Goal: Task Accomplishment & Management: Manage account settings

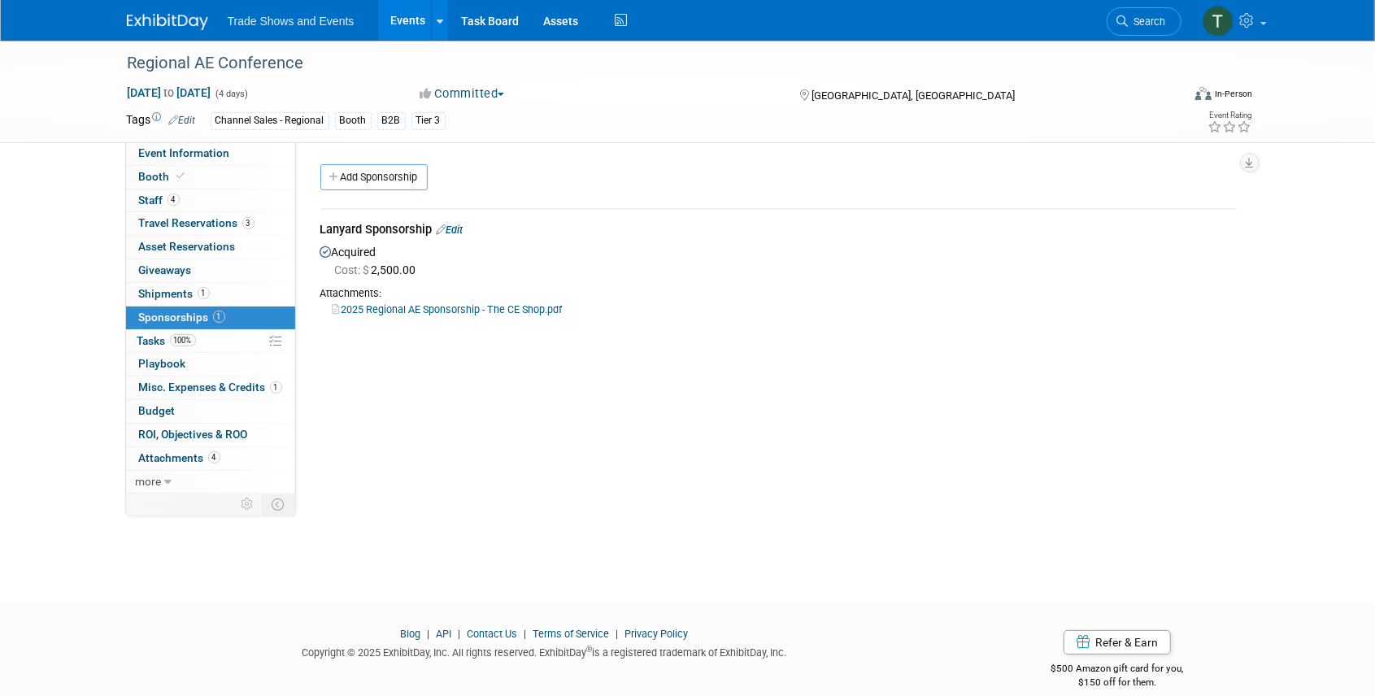
click at [399, 28] on link "Events" at bounding box center [407, 20] width 59 height 41
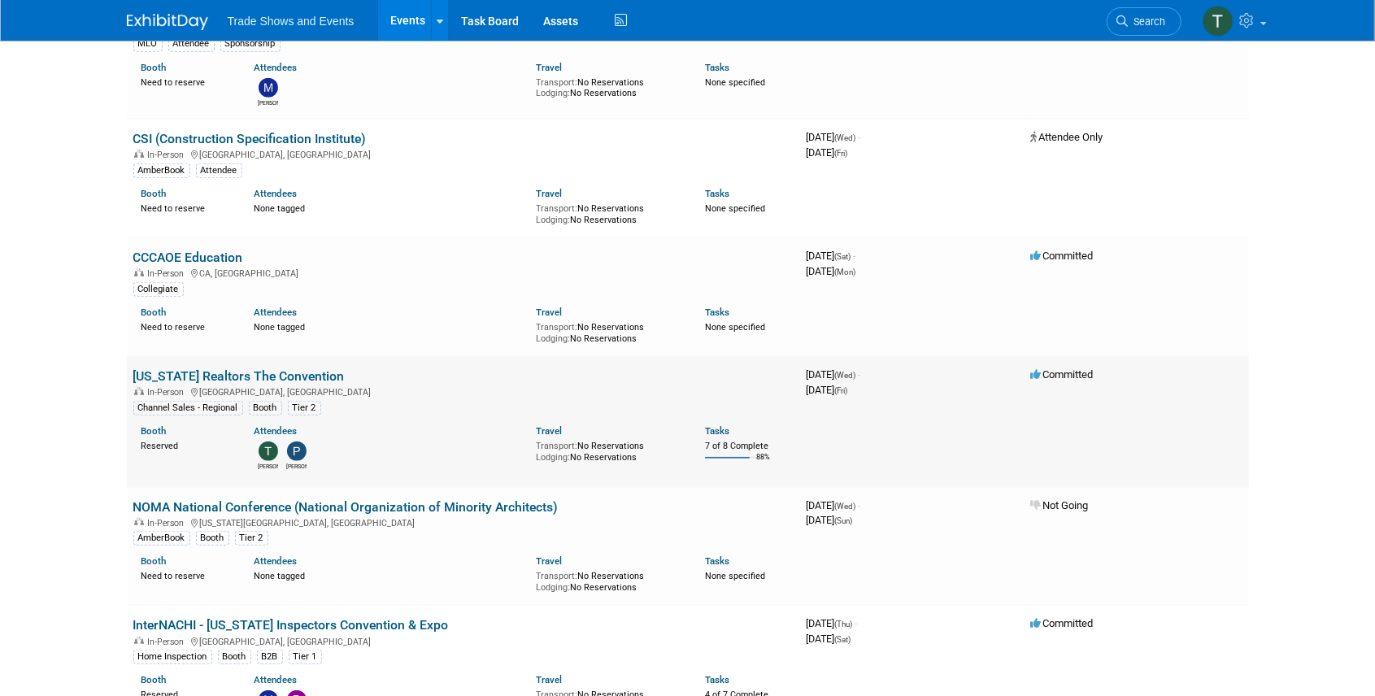
scroll to position [704, 0]
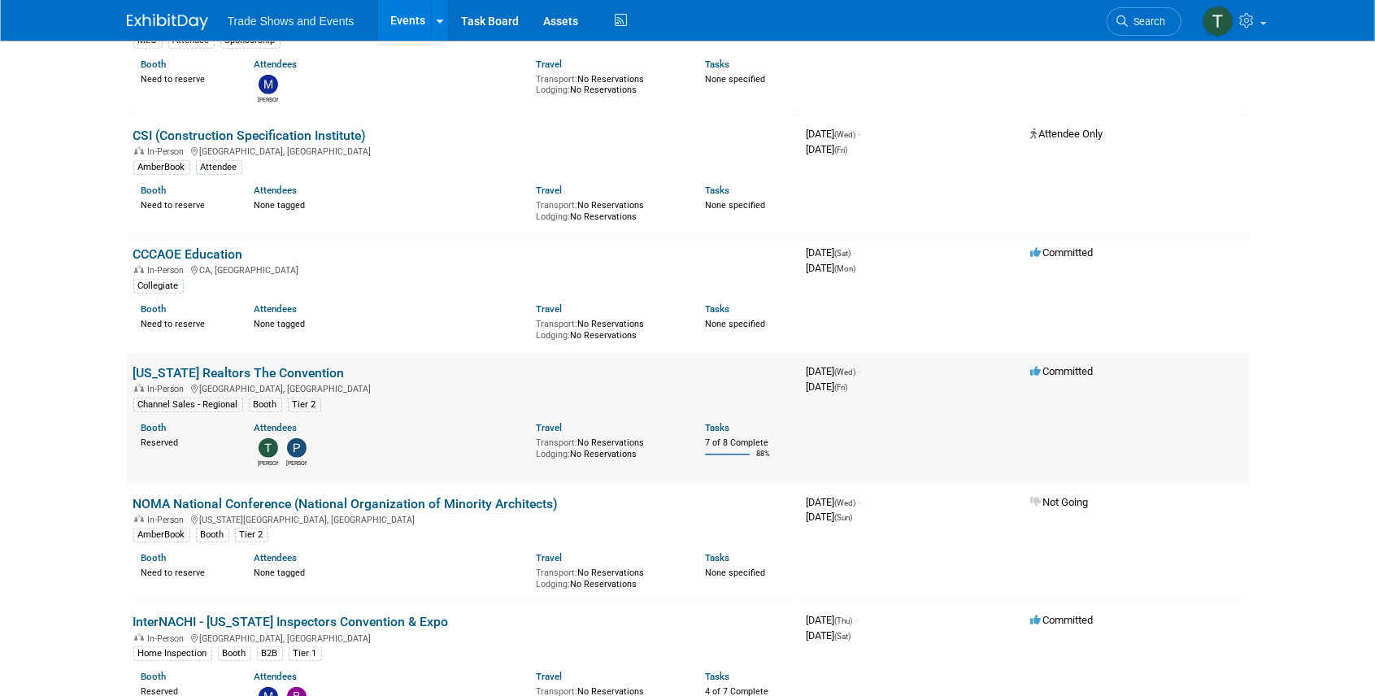
click at [273, 365] on link "[US_STATE] Realtors The Convention" at bounding box center [238, 372] width 211 height 15
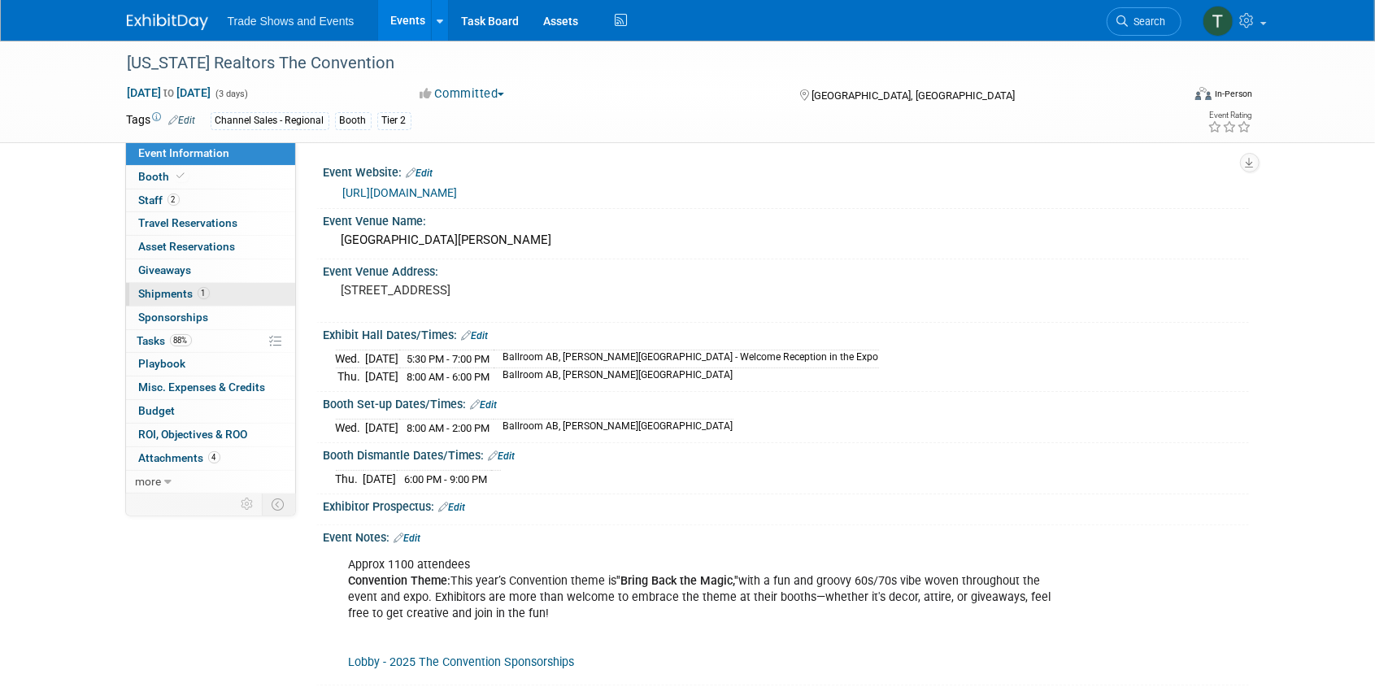
click at [164, 289] on span "Shipments 1" at bounding box center [174, 293] width 71 height 13
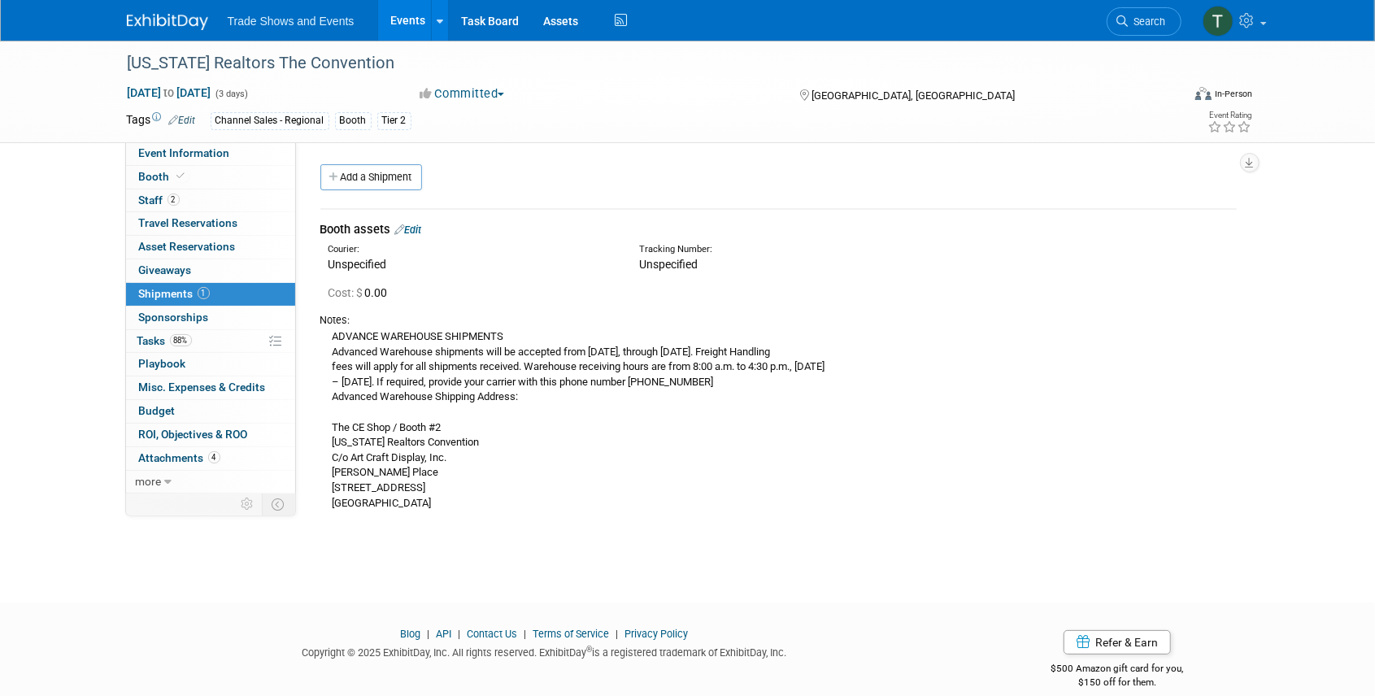
click at [410, 225] on link "Edit" at bounding box center [408, 230] width 27 height 12
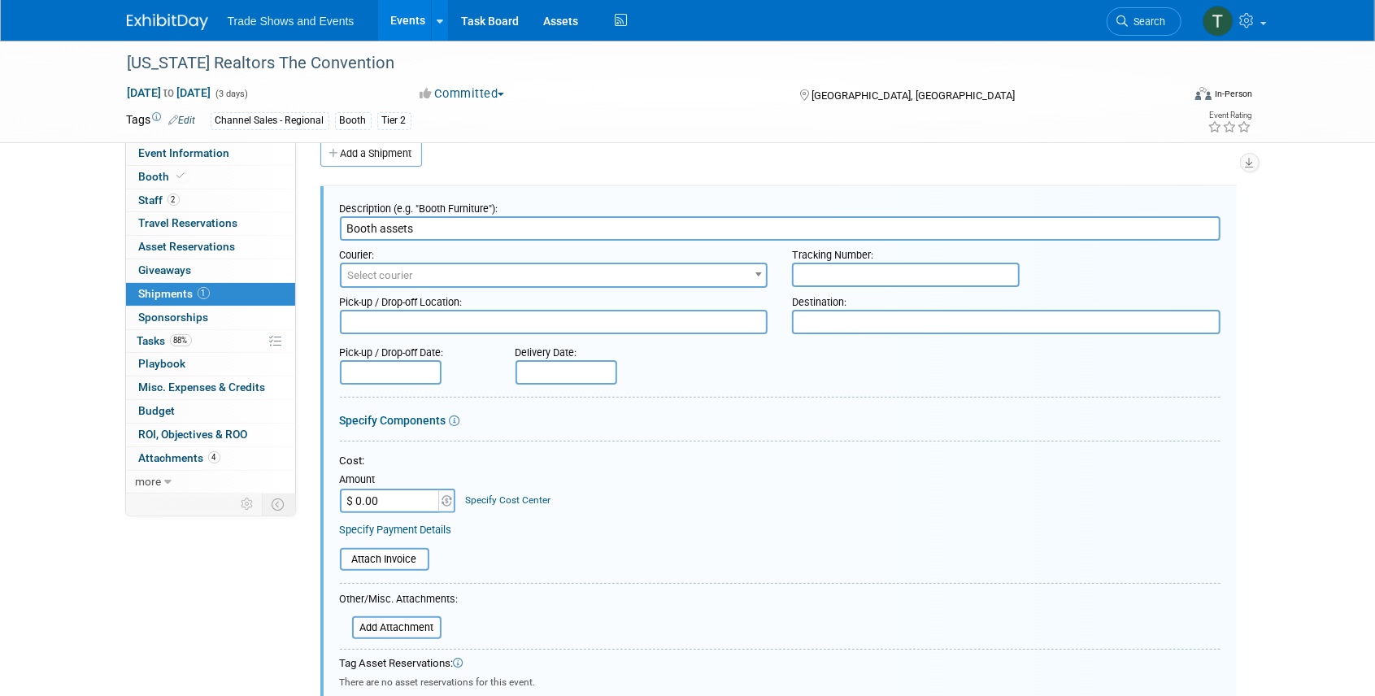
click at [405, 277] on span "Select courier" at bounding box center [381, 275] width 66 height 12
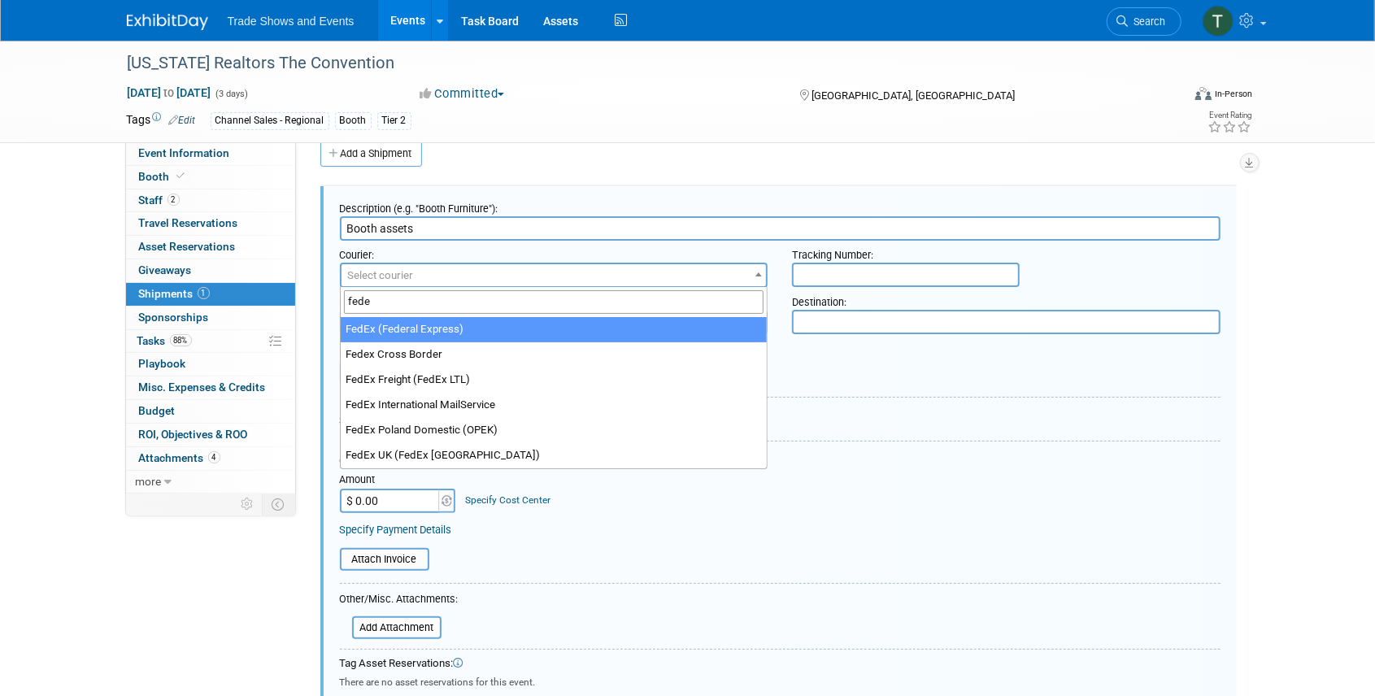
type input "fede"
select select "206"
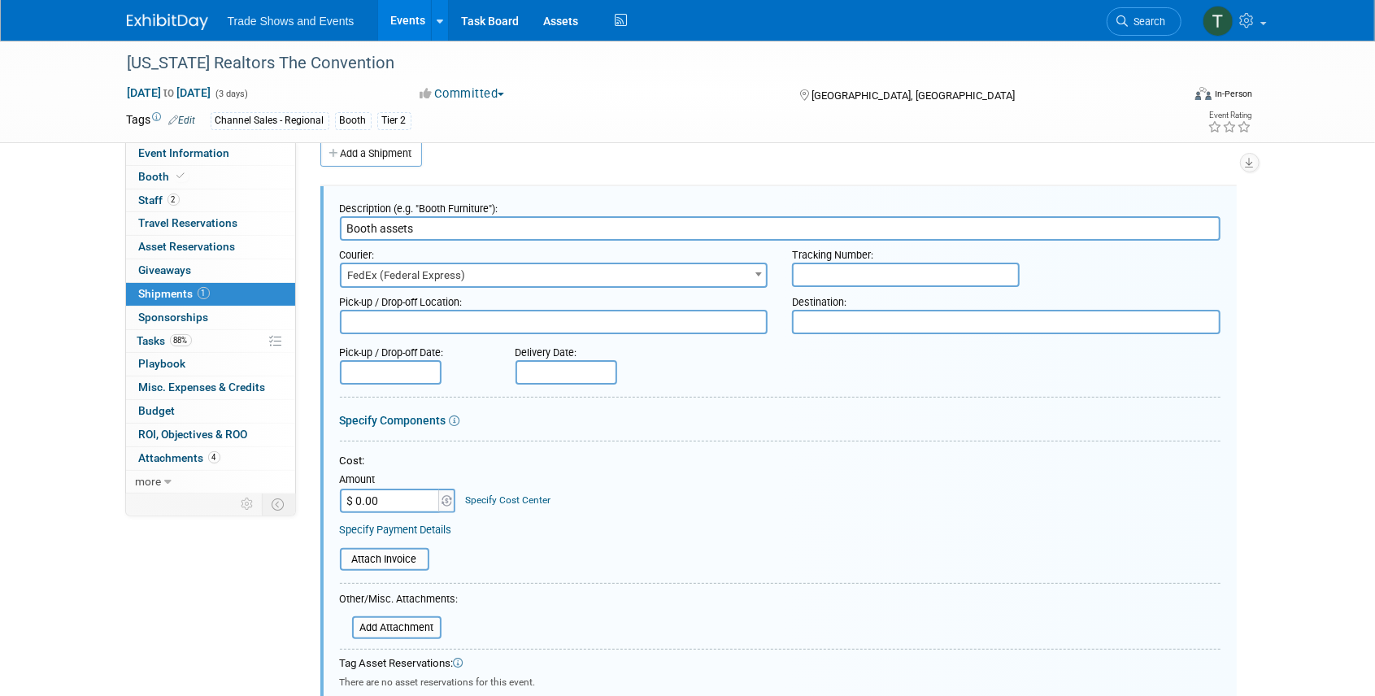
drag, startPoint x: 859, startPoint y: 277, endPoint x: 947, endPoint y: 285, distance: 88.2
click at [859, 277] on input "text" at bounding box center [906, 275] width 228 height 24
paste input "884823522094 884823522109 884832522110"
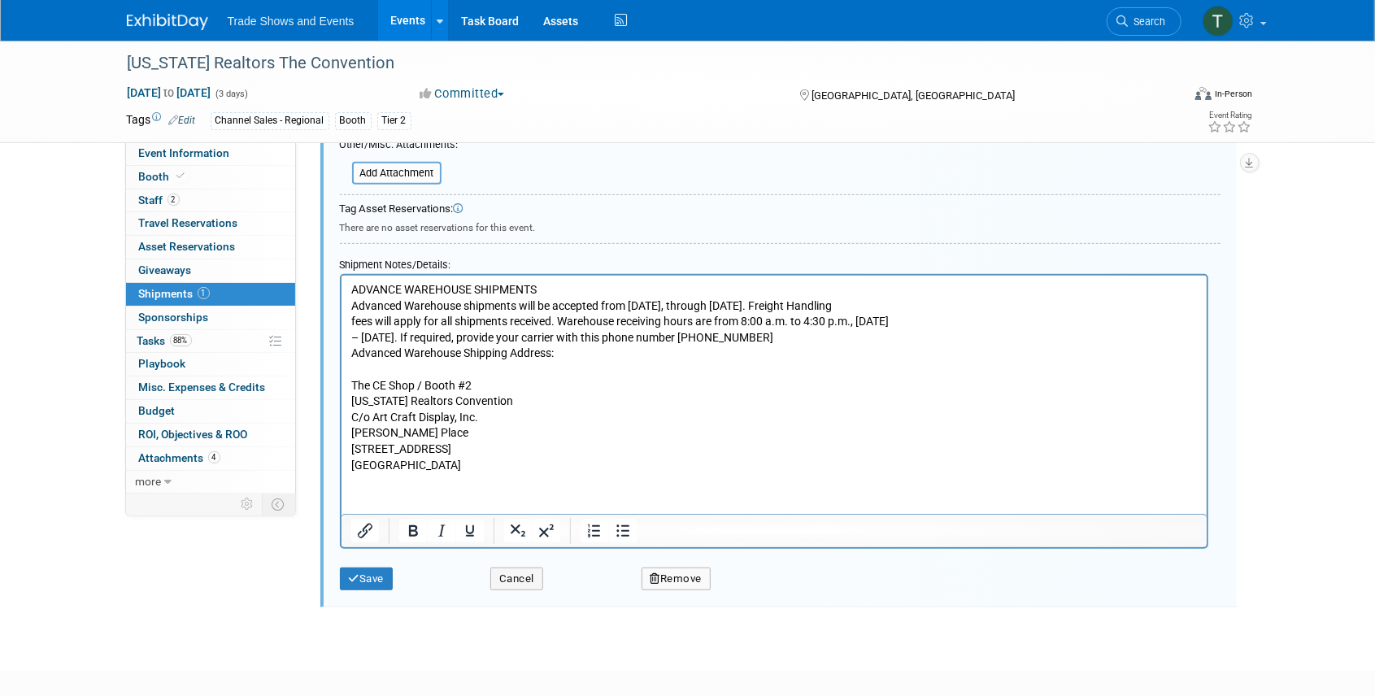
scroll to position [512, 0]
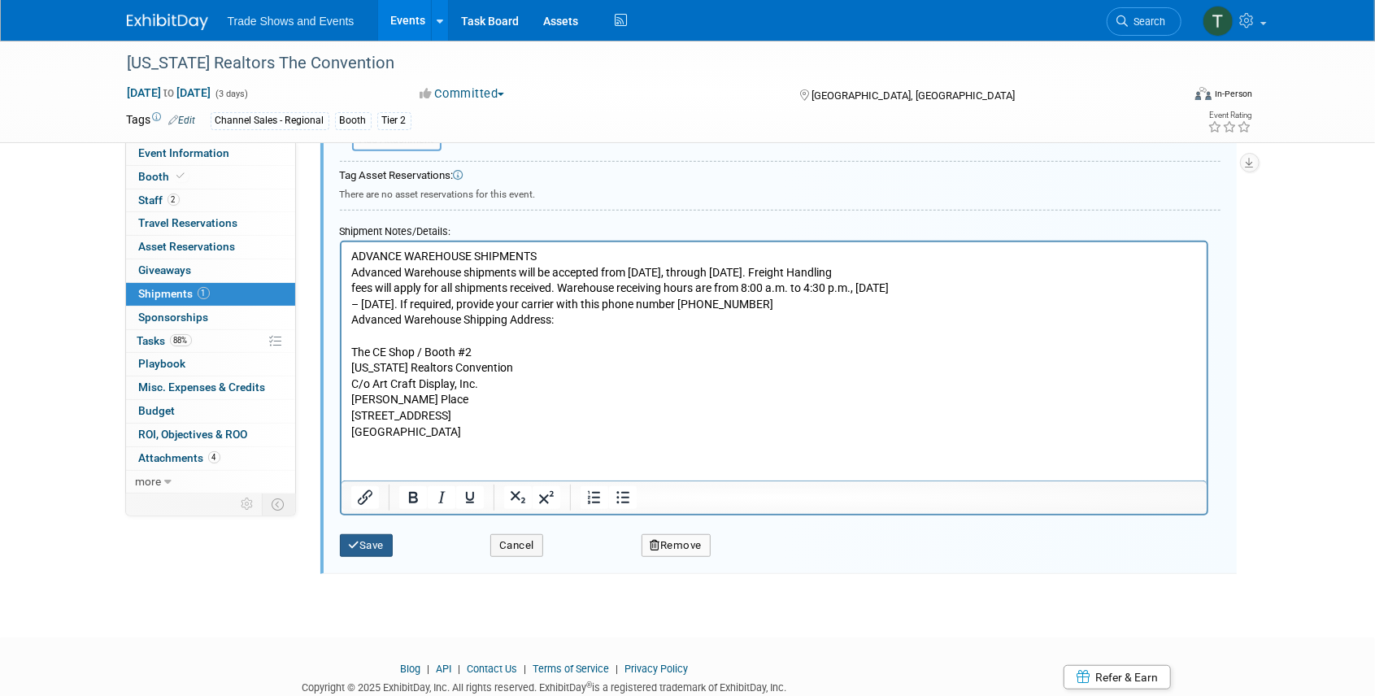
type input "884823522094 884823522109 884832522110"
click at [377, 544] on button "Save" at bounding box center [367, 545] width 54 height 23
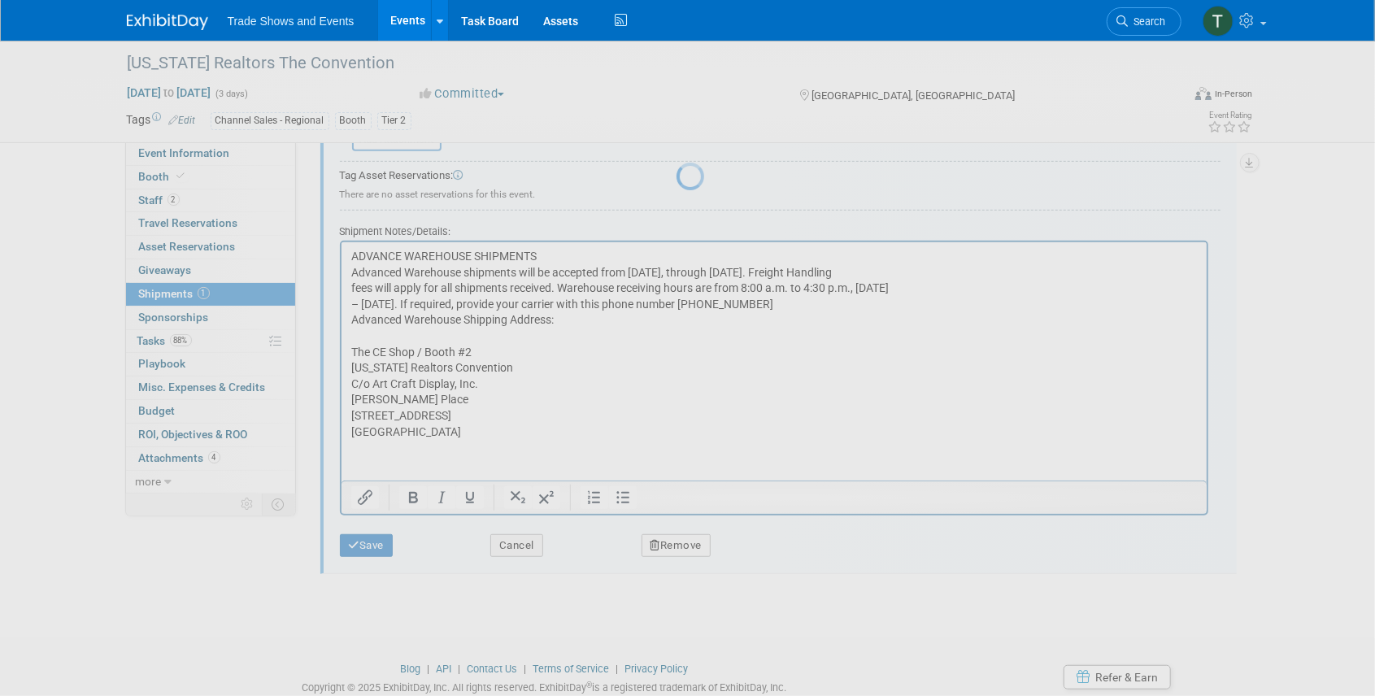
scroll to position [20, 0]
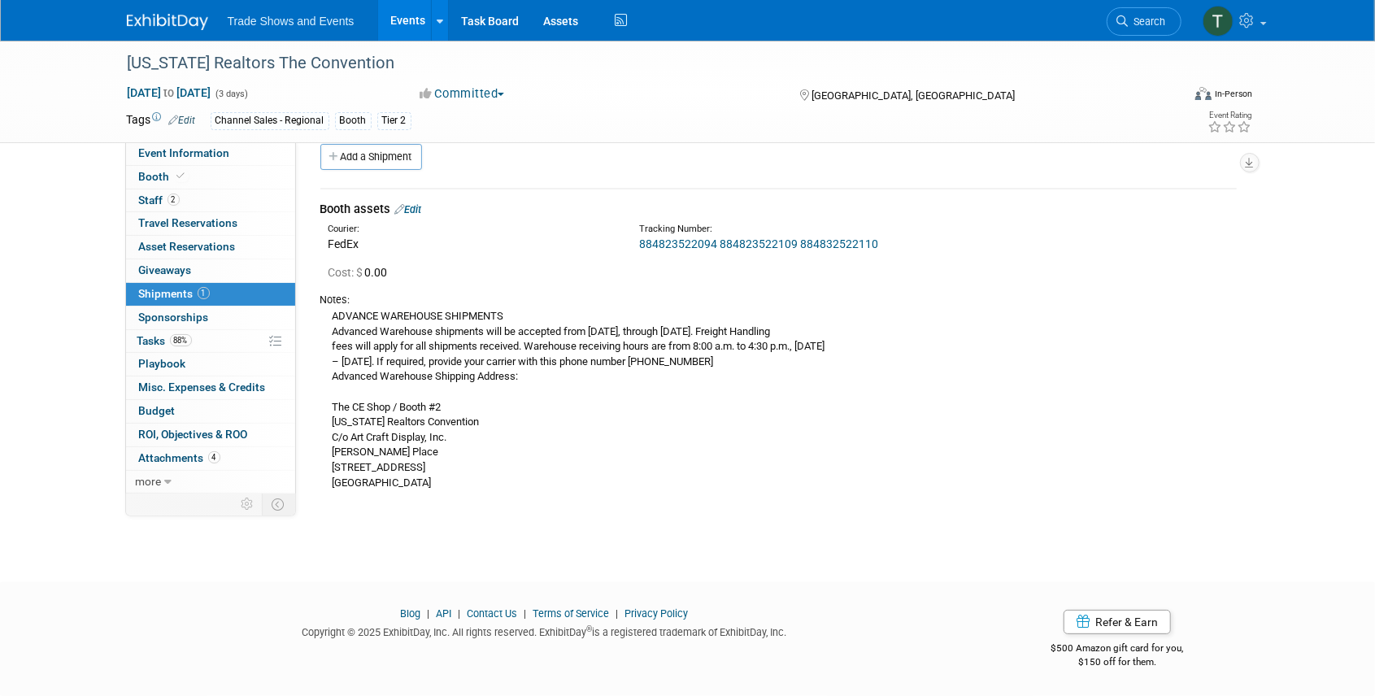
click at [1146, 26] on span "Search" at bounding box center [1147, 21] width 37 height 12
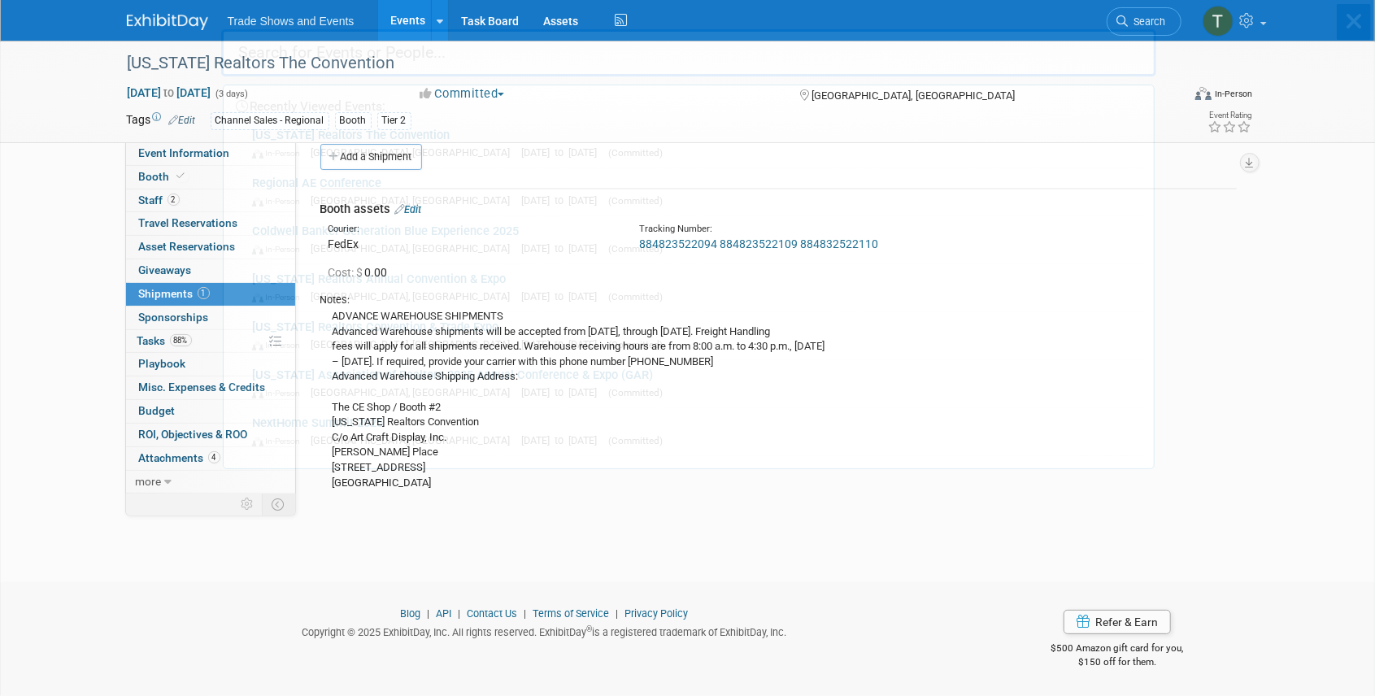
scroll to position [0, 0]
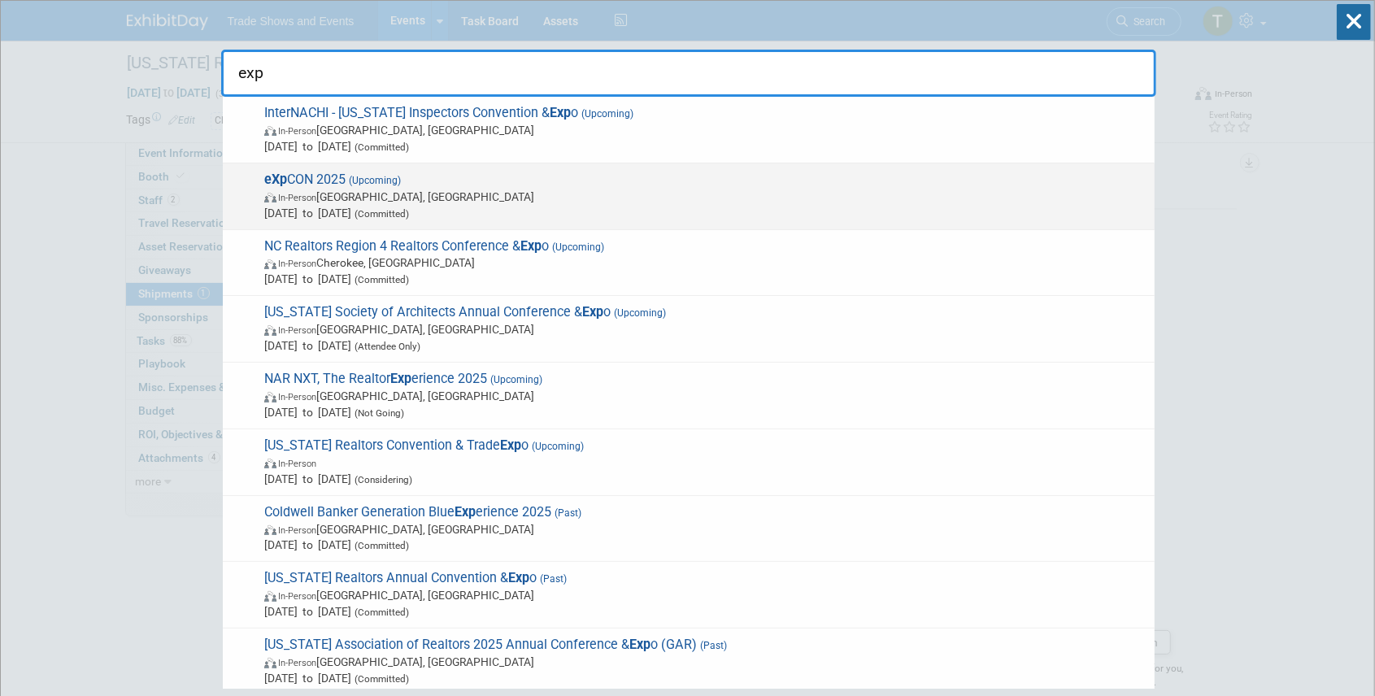
type input "exp"
click at [329, 177] on span "eXp CON 2025 (Upcoming) In-Person Miami Beach, FL Oct 19, 2025 to Oct 23, 2025 …" at bounding box center [702, 197] width 887 height 50
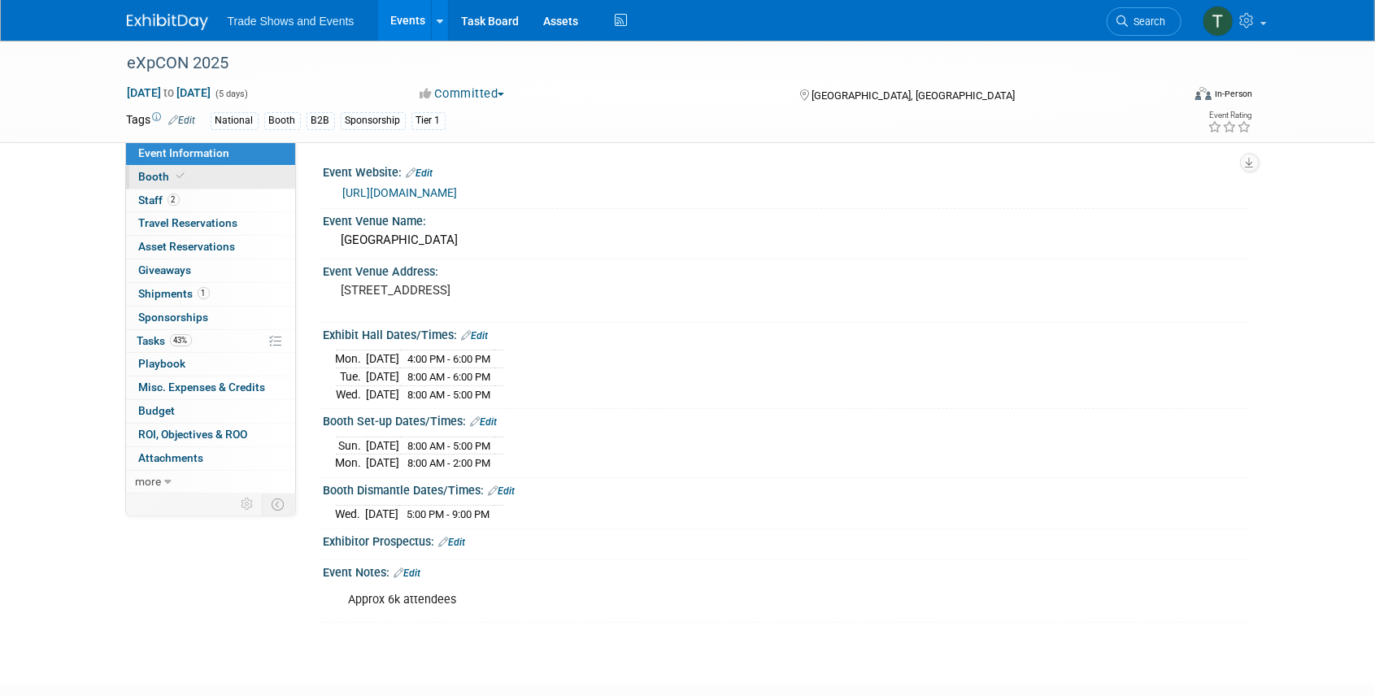
click at [209, 182] on link "Booth" at bounding box center [210, 177] width 169 height 23
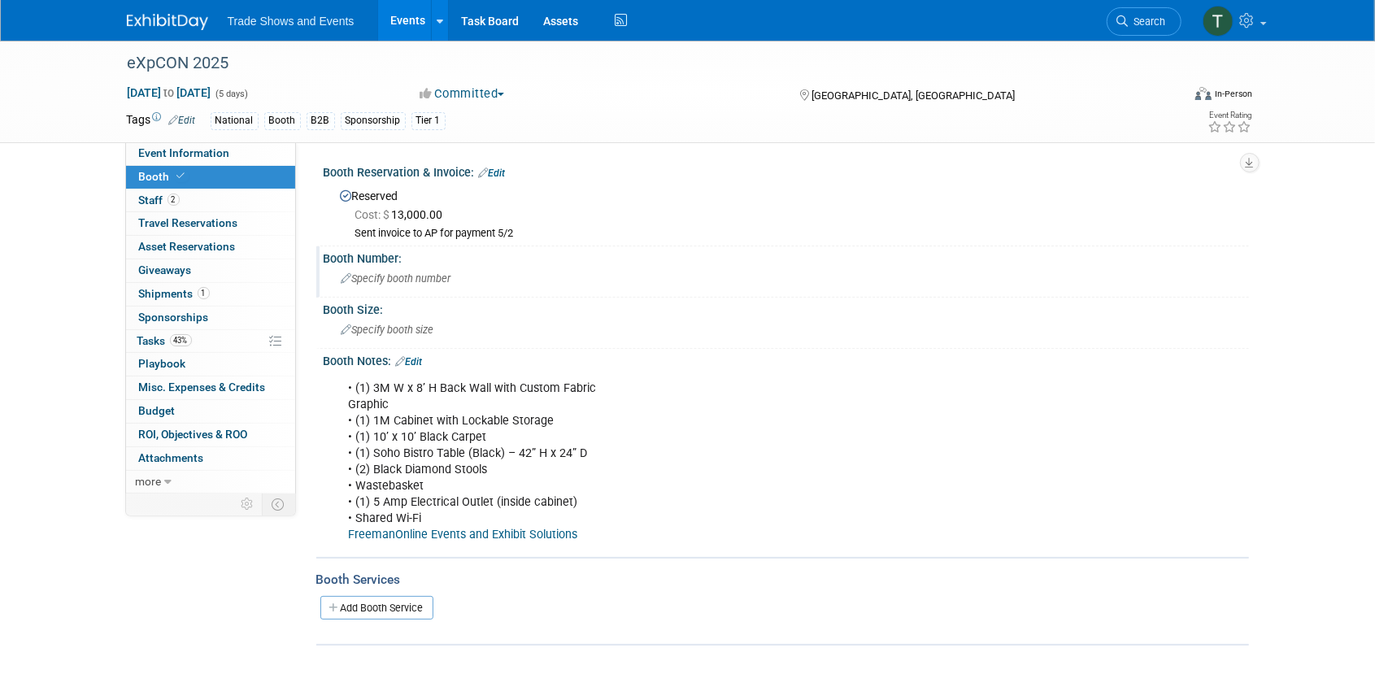
click at [403, 277] on span "Specify booth number" at bounding box center [397, 278] width 110 height 12
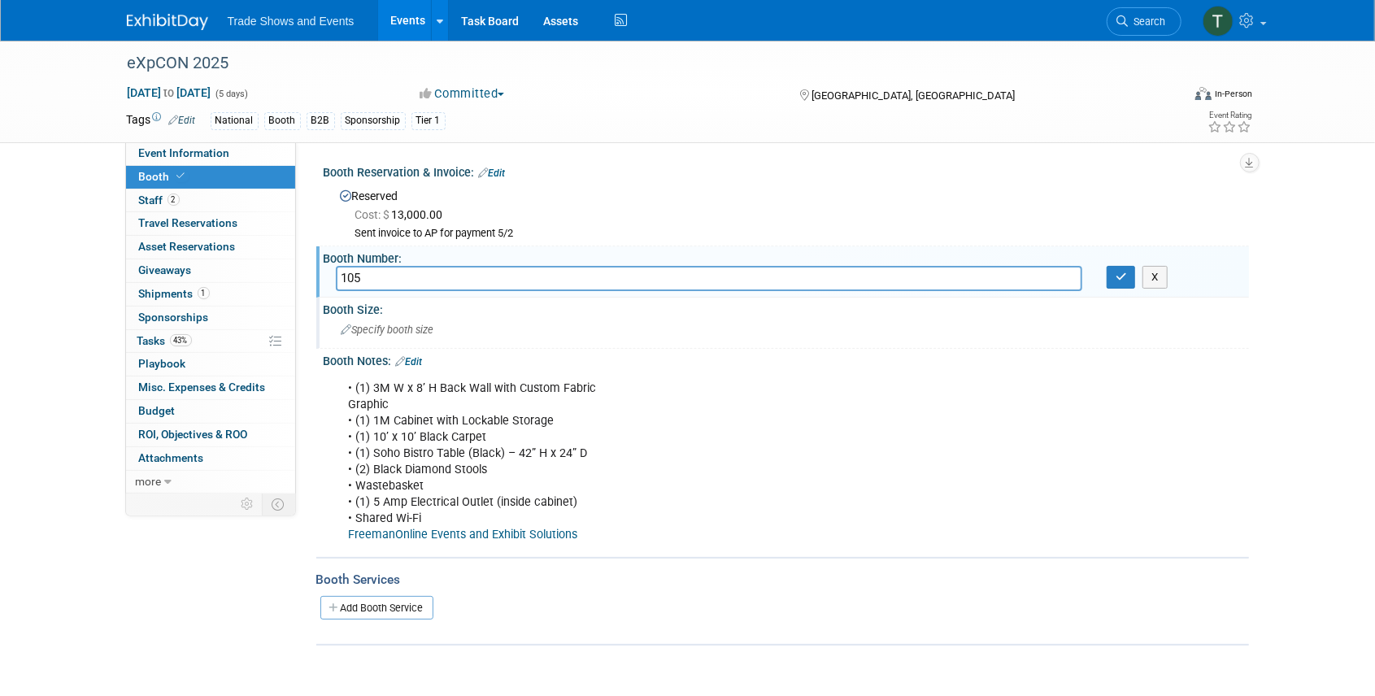
type input "105"
click at [418, 325] on span "Specify booth size" at bounding box center [388, 330] width 93 height 12
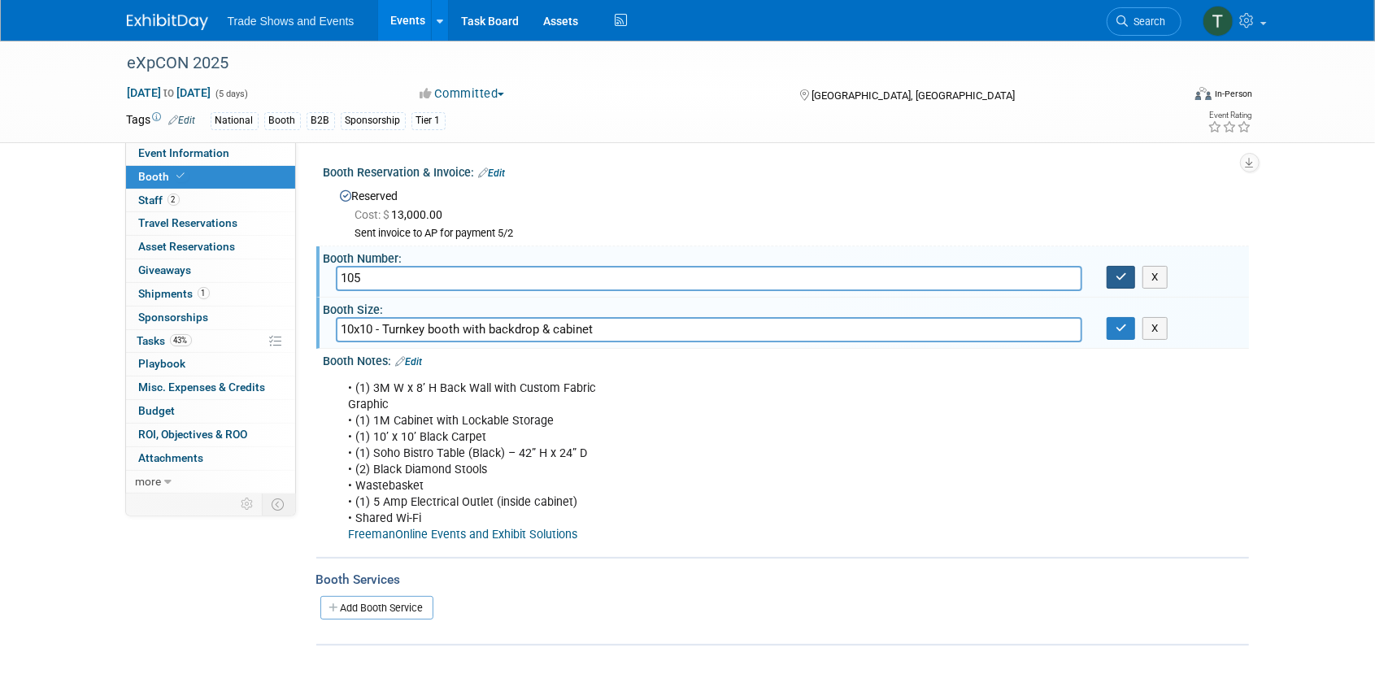
type input "10x10 - Turnkey booth with backdrop & cabinet"
click at [1125, 276] on icon "button" at bounding box center [1121, 277] width 11 height 11
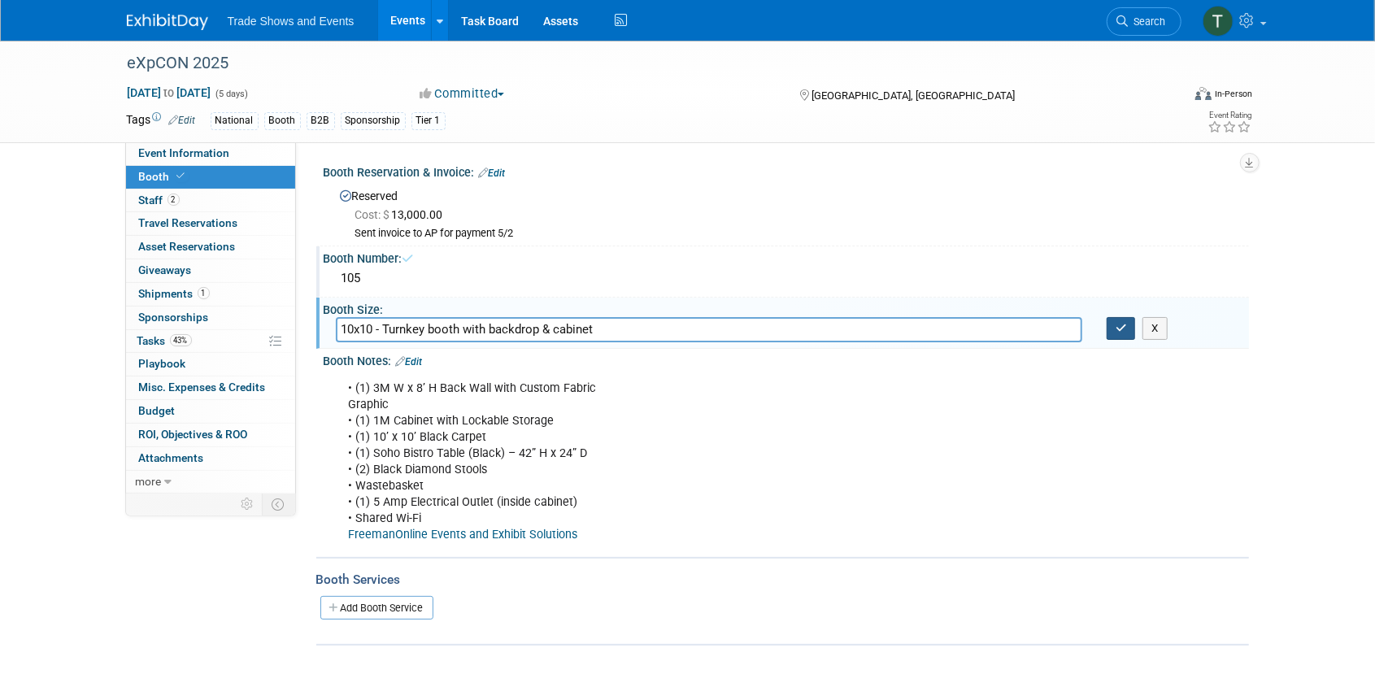
click at [1126, 325] on icon "button" at bounding box center [1121, 328] width 11 height 11
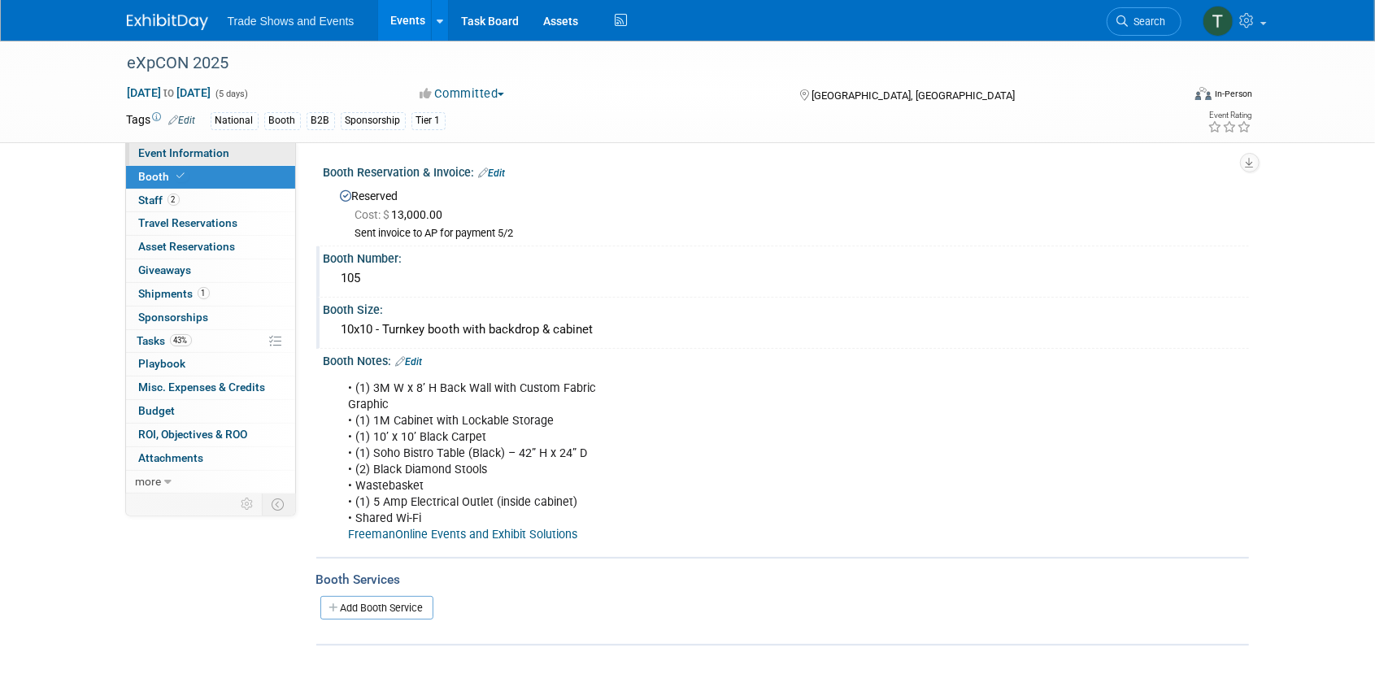
click at [234, 153] on link "Event Information" at bounding box center [210, 153] width 169 height 23
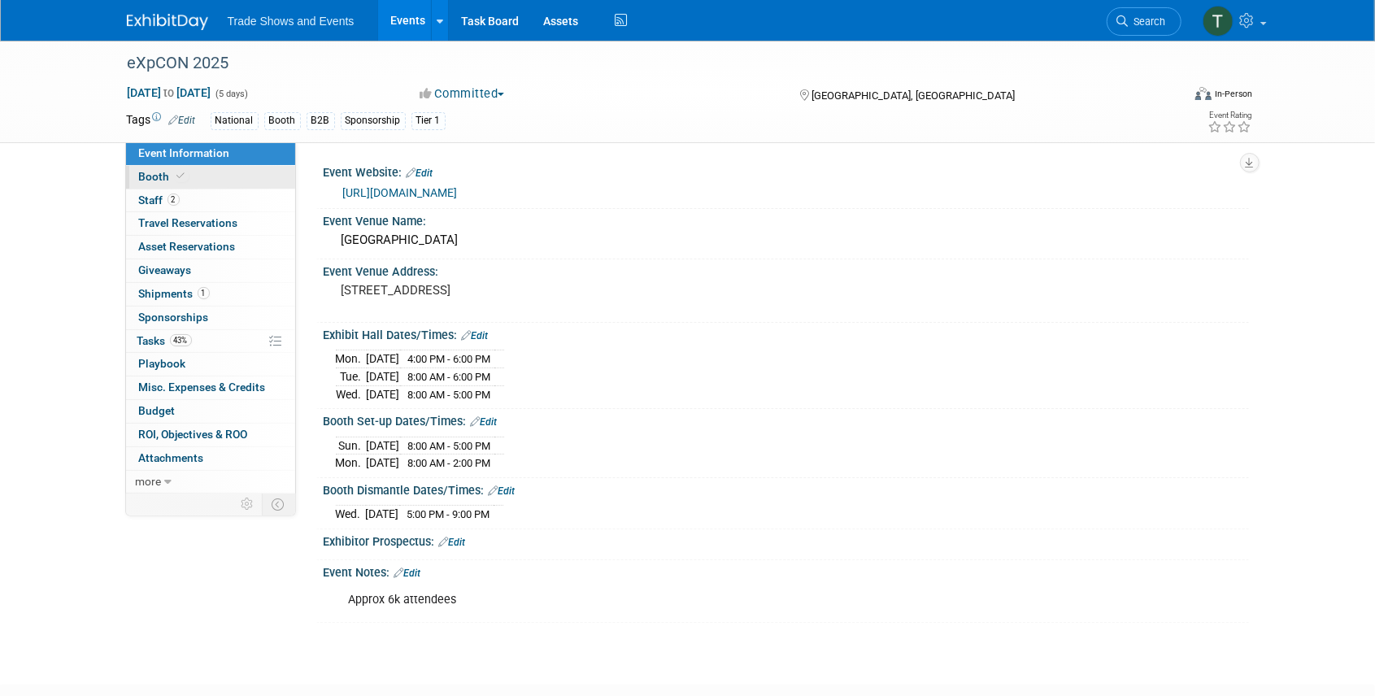
click at [182, 167] on link "Booth" at bounding box center [210, 177] width 169 height 23
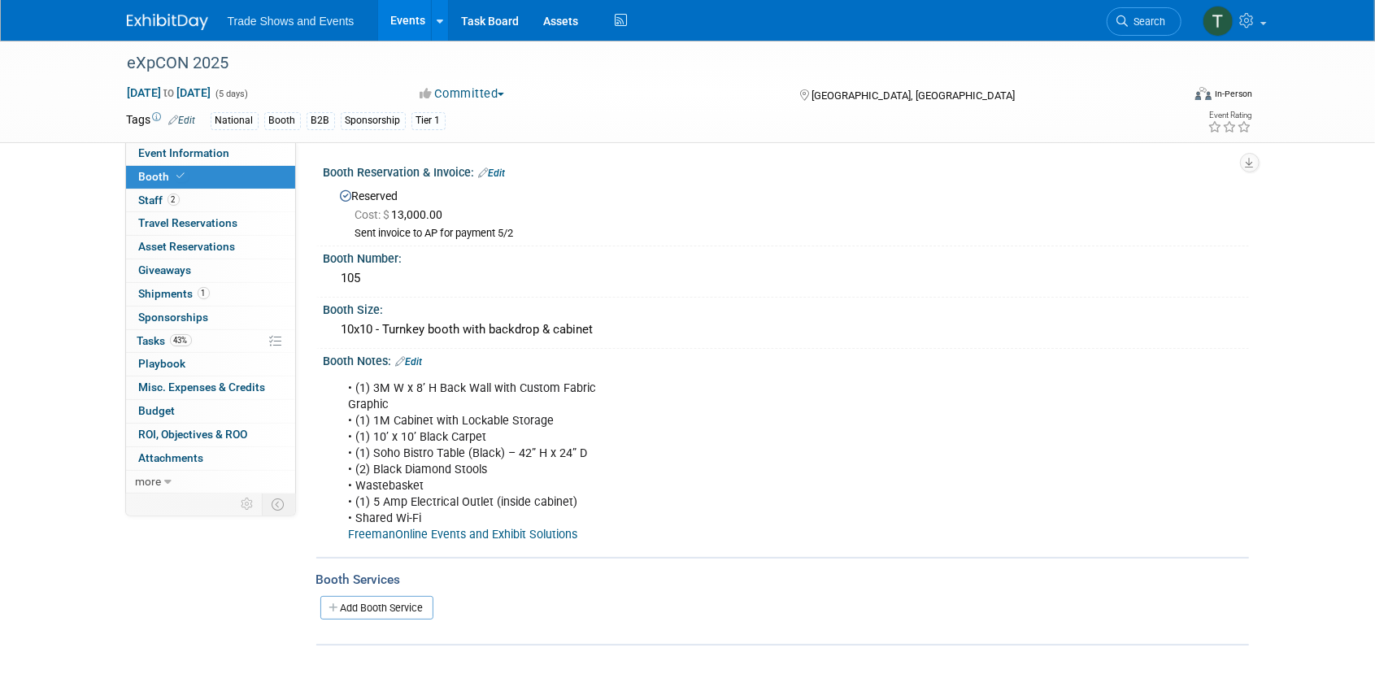
click at [446, 534] on link "FreemanOnline Events and Exhibit Solutions" at bounding box center [463, 535] width 229 height 14
click at [146, 340] on span "Tasks 43%" at bounding box center [164, 340] width 54 height 13
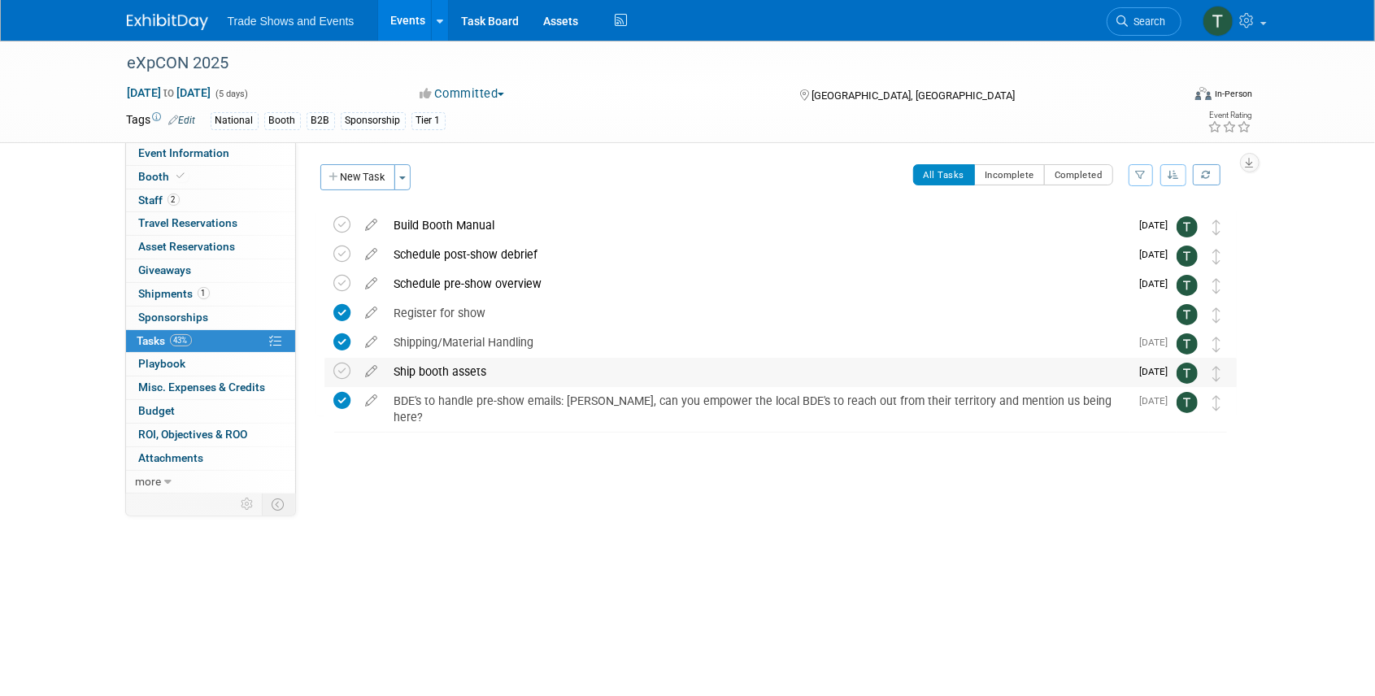
click at [471, 373] on div "Ship booth assets" at bounding box center [758, 372] width 744 height 28
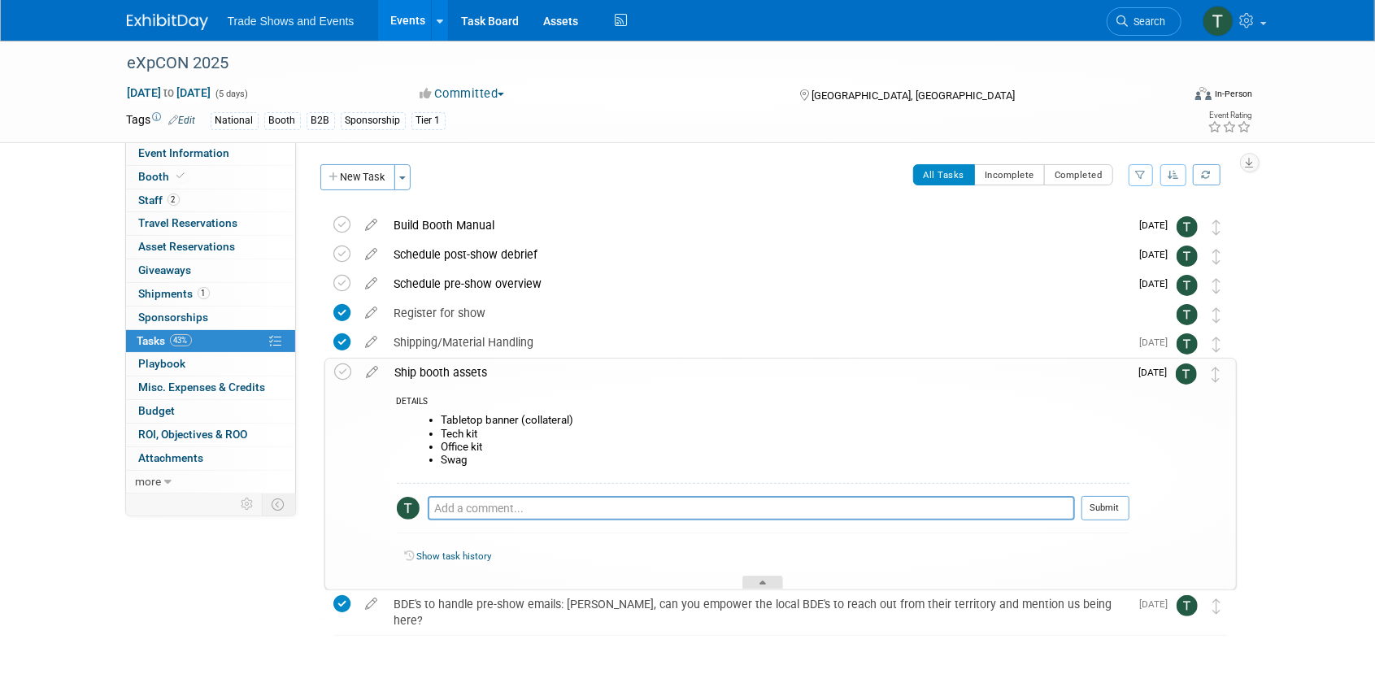
click at [764, 581] on icon at bounding box center [763, 586] width 7 height 10
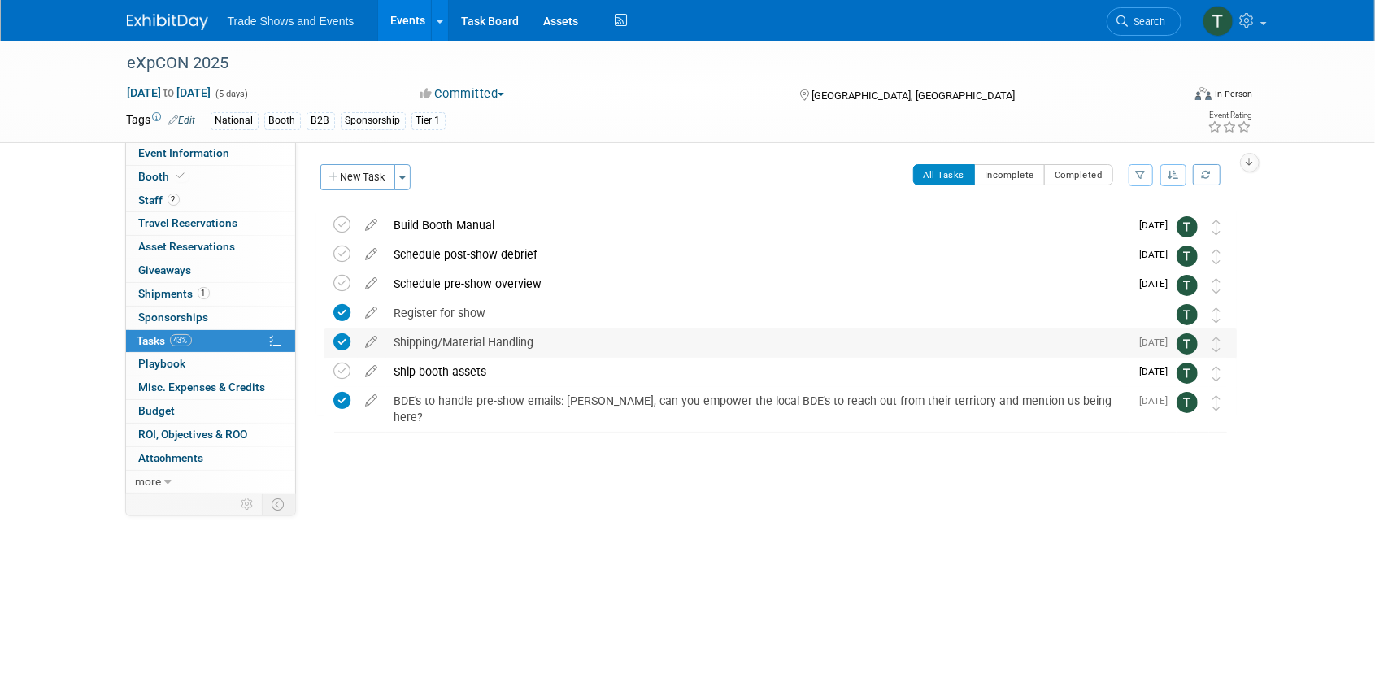
click at [494, 346] on div "Shipping/Material Handling" at bounding box center [758, 343] width 744 height 28
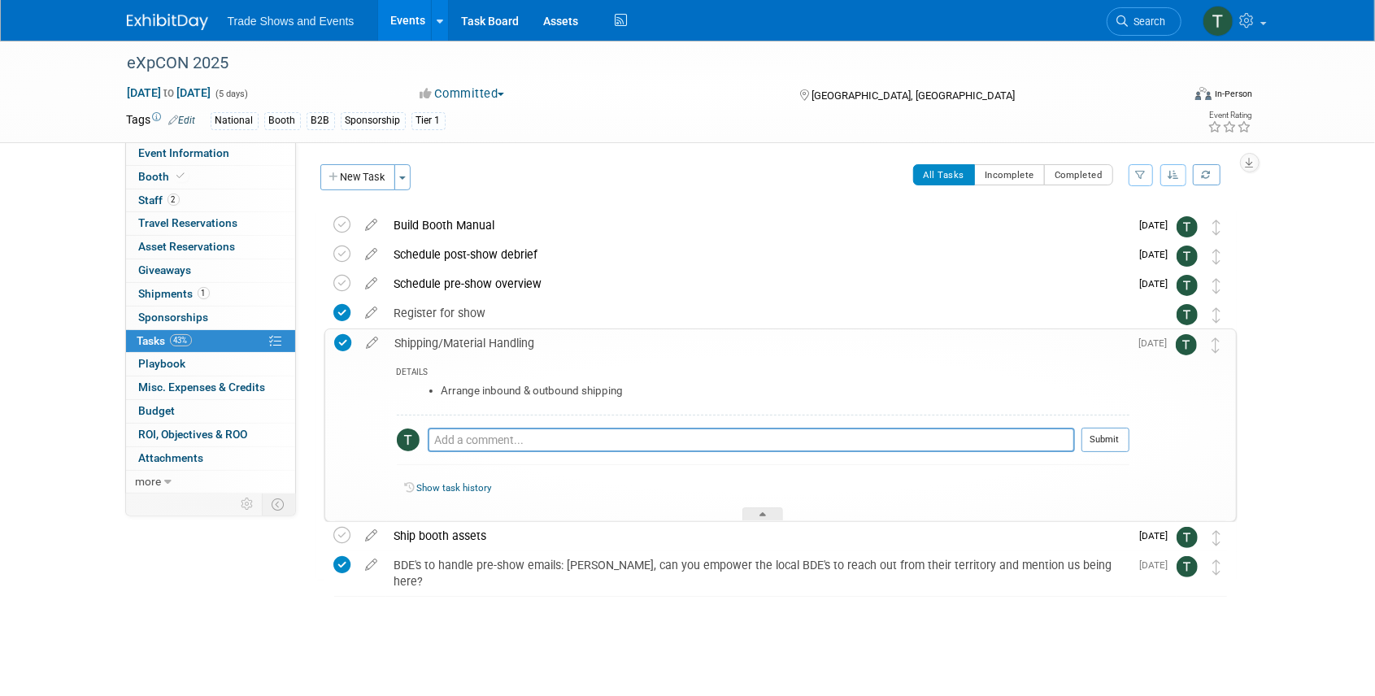
click at [494, 346] on div "Shipping/Material Handling" at bounding box center [758, 343] width 743 height 28
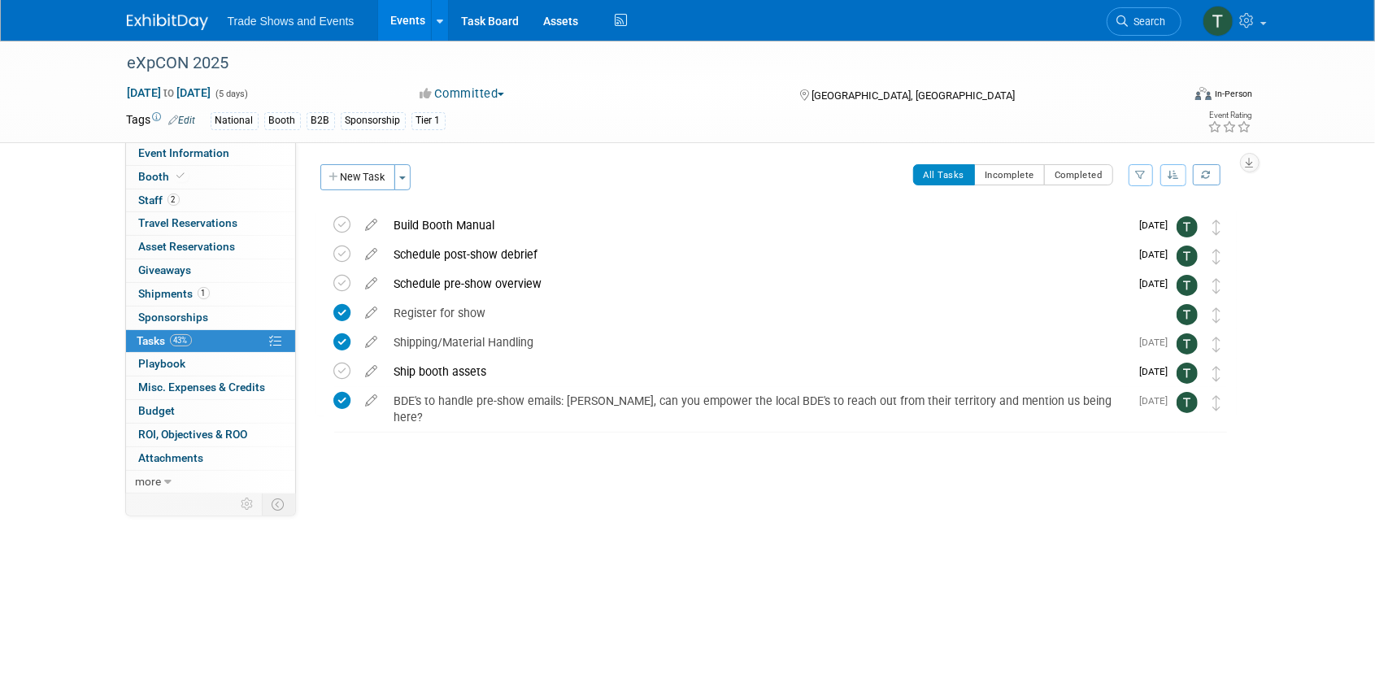
click at [829, 517] on div "eXpCON 2025 Oct 19, 2025 to Oct 23, 2025 (5 days) Oct 19, 2025 to Oct 23, 2025 …" at bounding box center [687, 307] width 1375 height 533
click at [1152, 20] on span "Search" at bounding box center [1147, 21] width 37 height 12
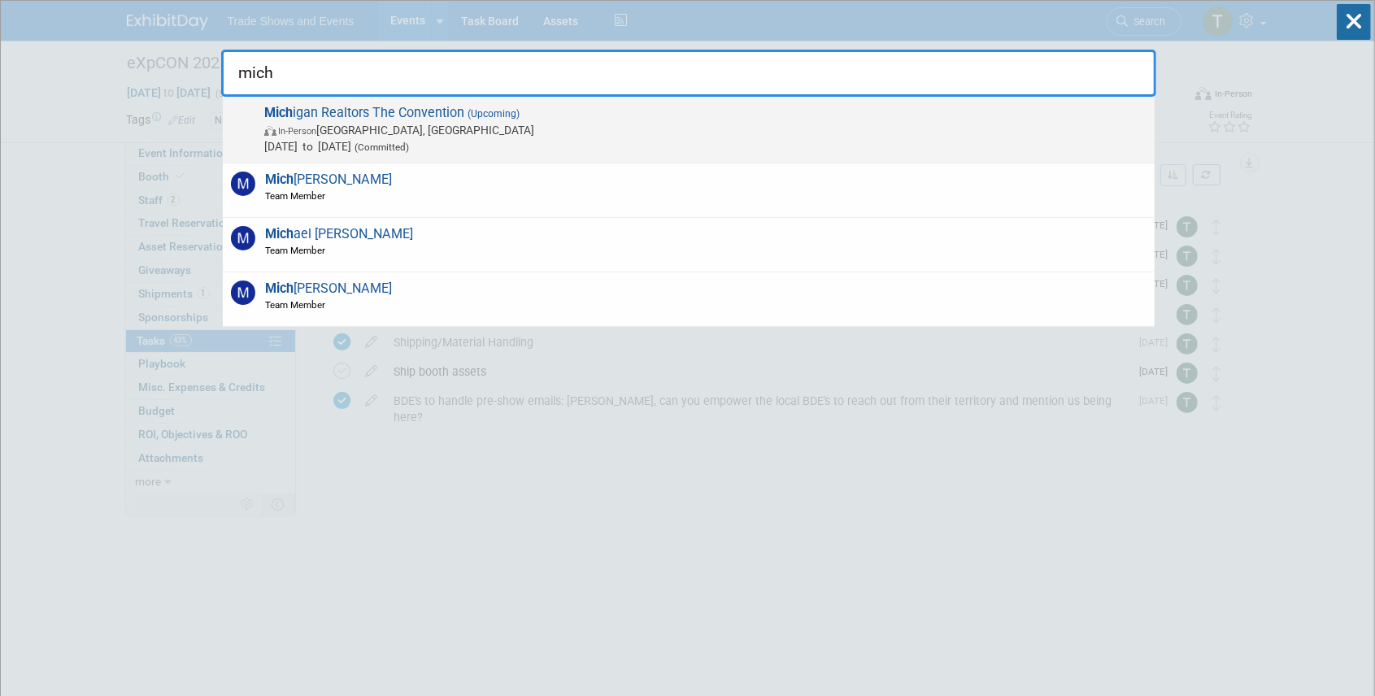
type input "mich"
click at [420, 111] on span "Mich igan Realtors The Convention (Upcoming) In-Person Grand Rapids, MI Oct 8, …" at bounding box center [702, 130] width 887 height 50
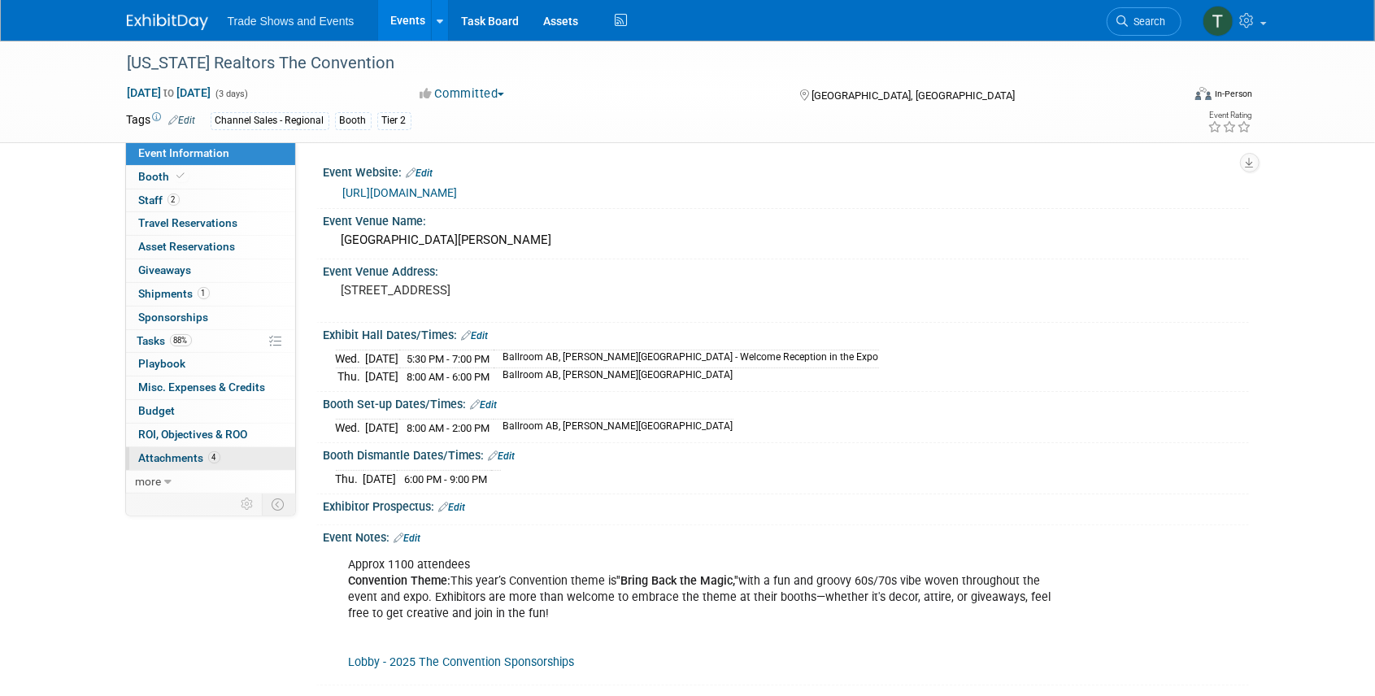
click at [192, 456] on span "Attachments 4" at bounding box center [179, 457] width 81 height 13
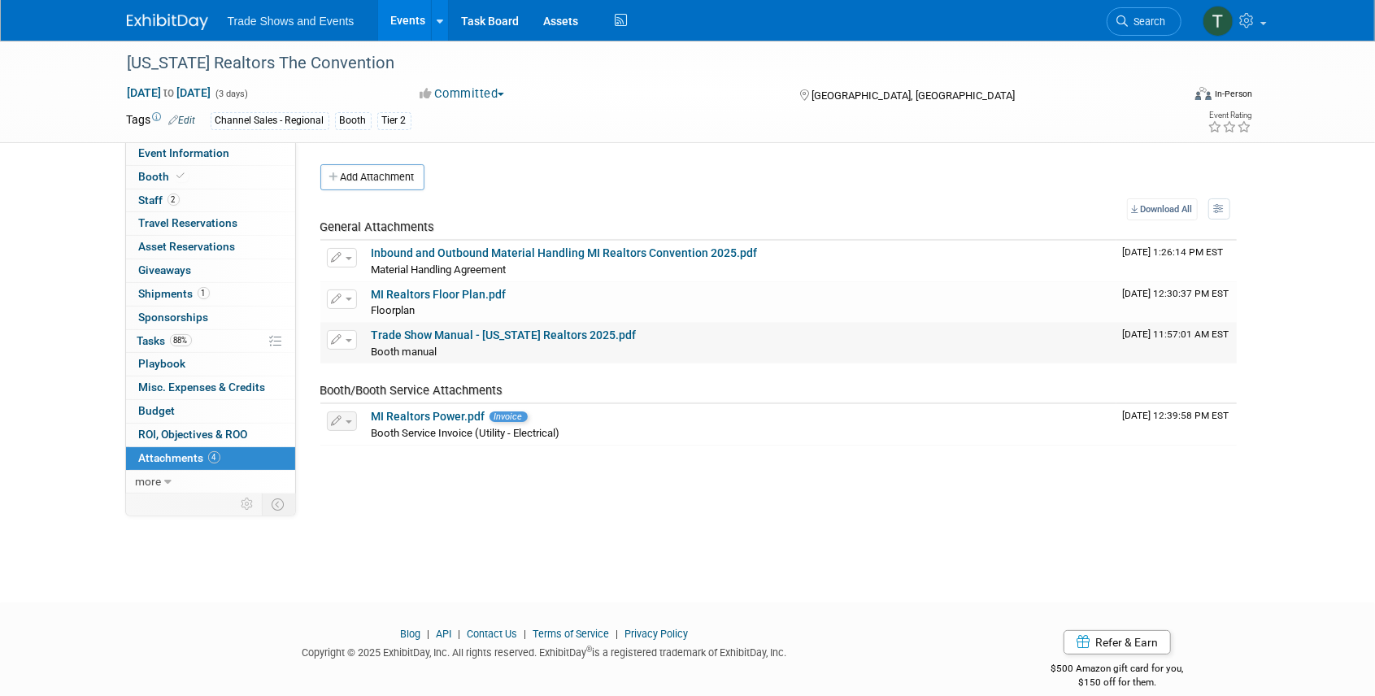
click at [438, 336] on link "Trade Show Manual - Michigan Realtors 2025.pdf" at bounding box center [504, 335] width 265 height 13
click at [163, 337] on span "Tasks 88%" at bounding box center [164, 340] width 54 height 13
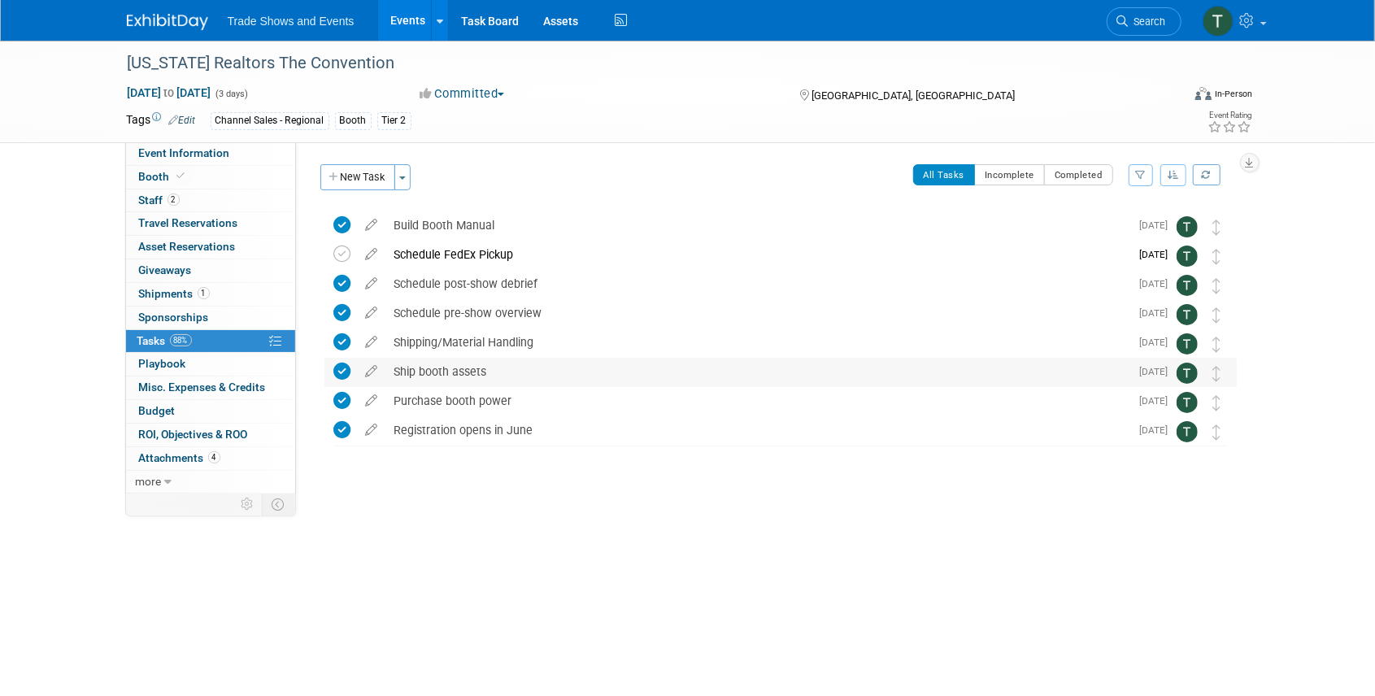
click at [422, 373] on div "Ship booth assets" at bounding box center [758, 372] width 744 height 28
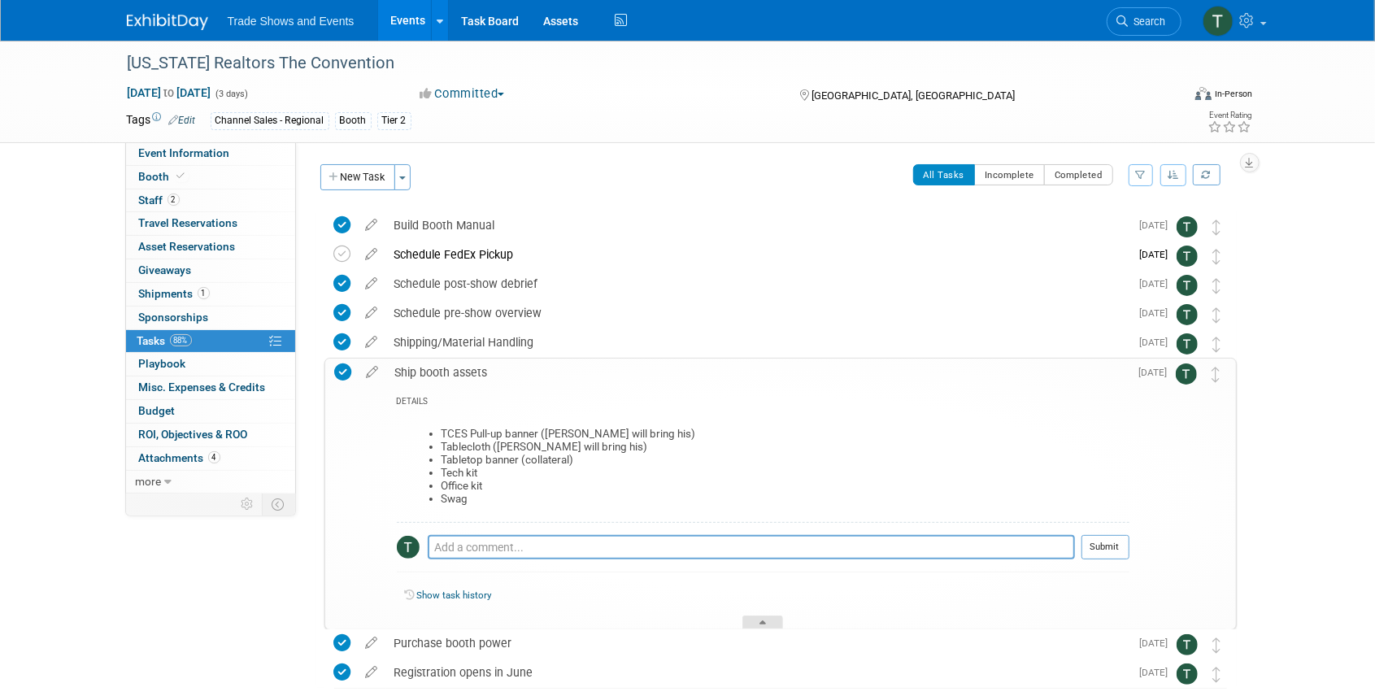
click at [761, 616] on div at bounding box center [763, 623] width 41 height 14
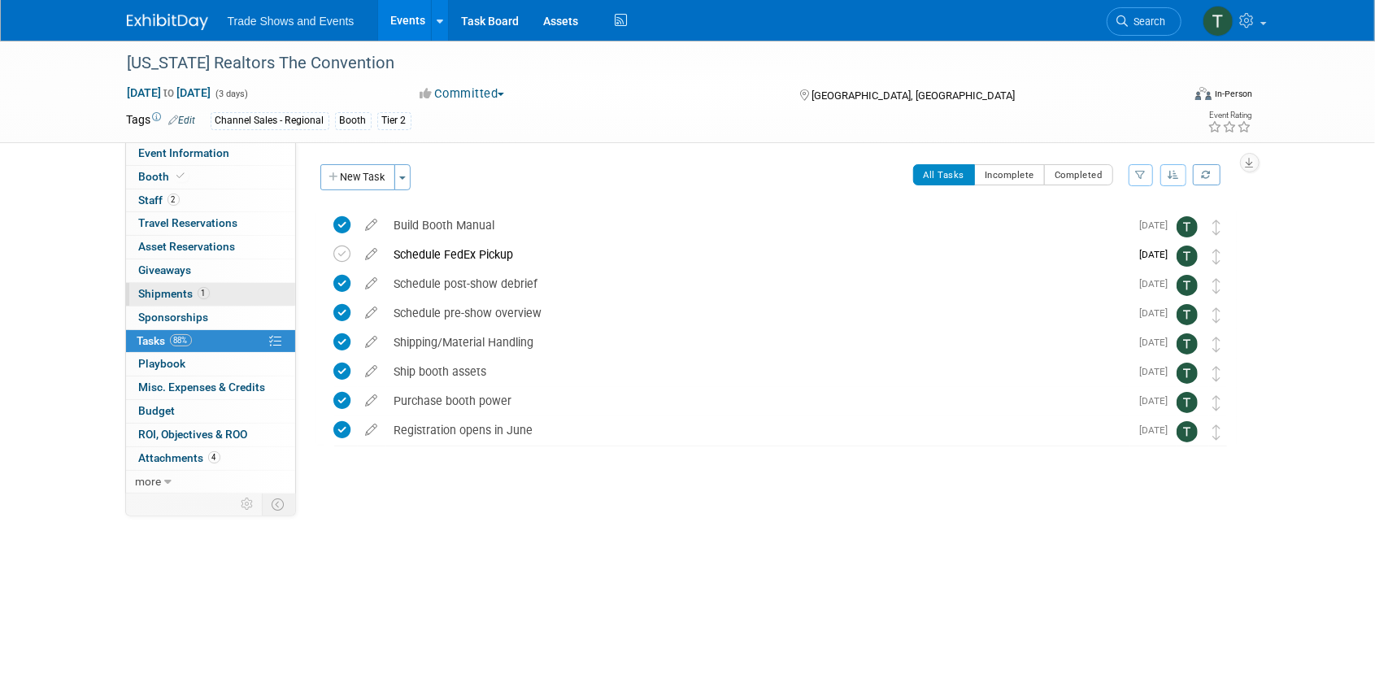
click at [130, 289] on link "1 Shipments 1" at bounding box center [210, 294] width 169 height 23
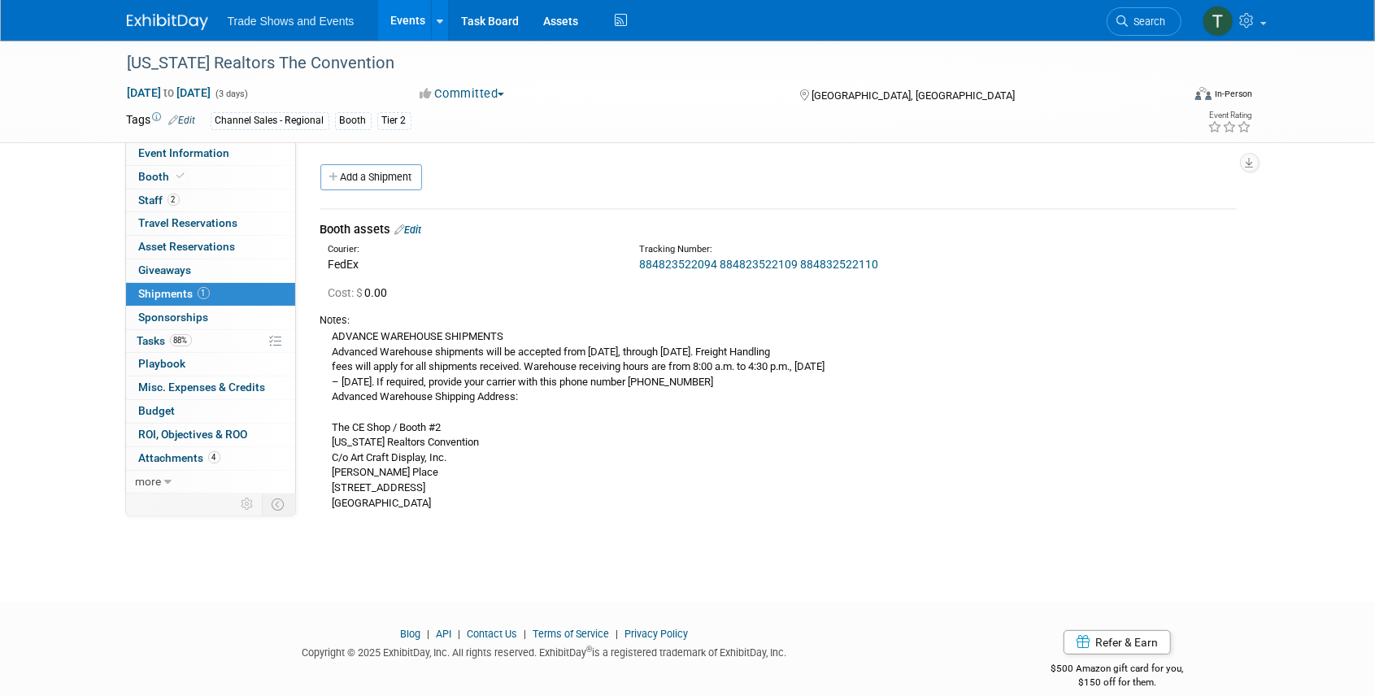
click at [0, 15] on html "Trade Shows and Events Events Add Event Bulk Upload Events Shareable Event Boar…" at bounding box center [687, 348] width 1375 height 696
click at [1158, 17] on span "Search" at bounding box center [1147, 21] width 37 height 12
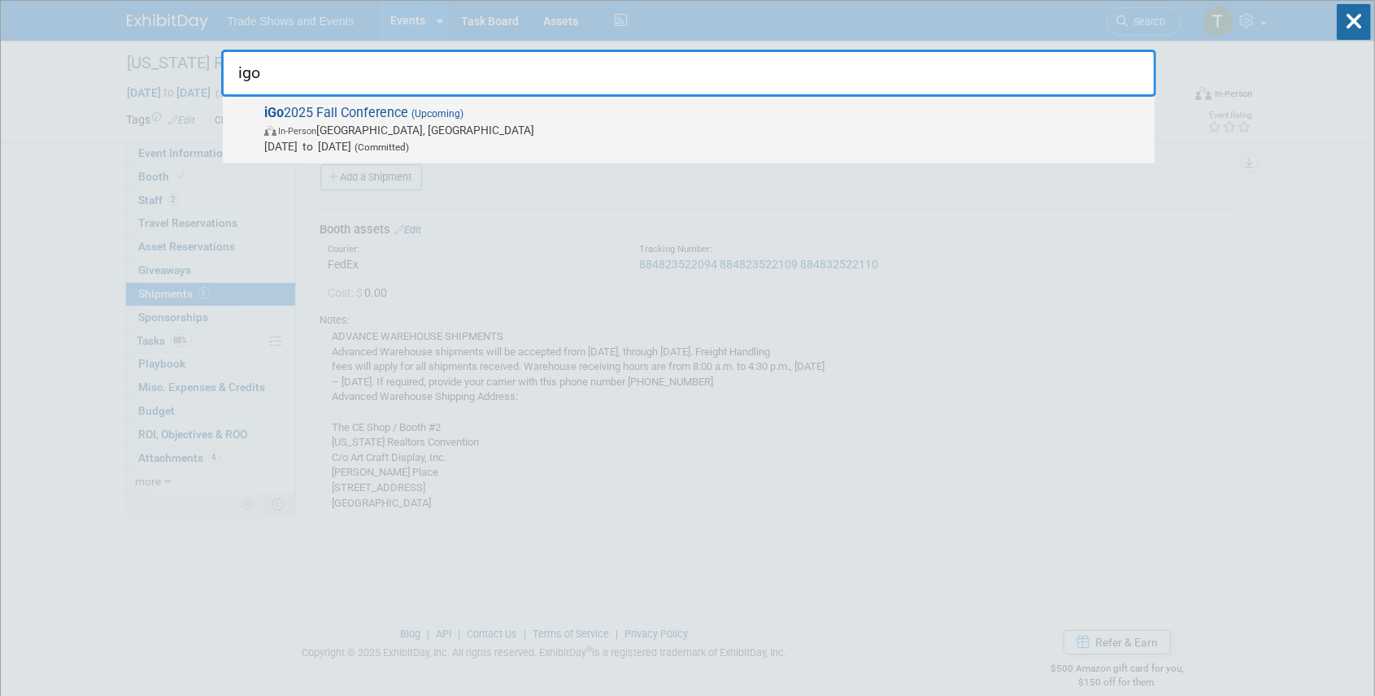
type input "igo"
click at [382, 114] on span "iGo 2025 Fall Conference (Upcoming) In-Person Montgomery, TX Sep 29, 2025 to Oc…" at bounding box center [702, 130] width 887 height 50
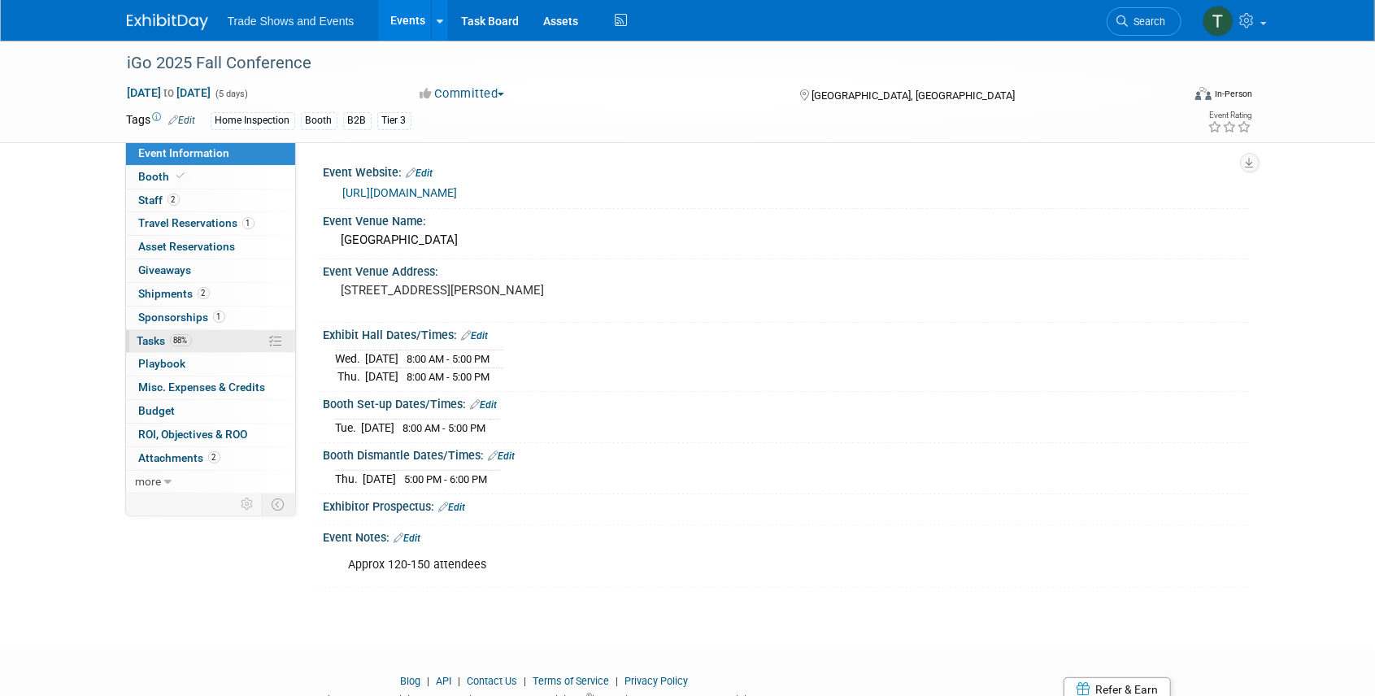
click at [145, 337] on span "Tasks 88%" at bounding box center [164, 340] width 54 height 13
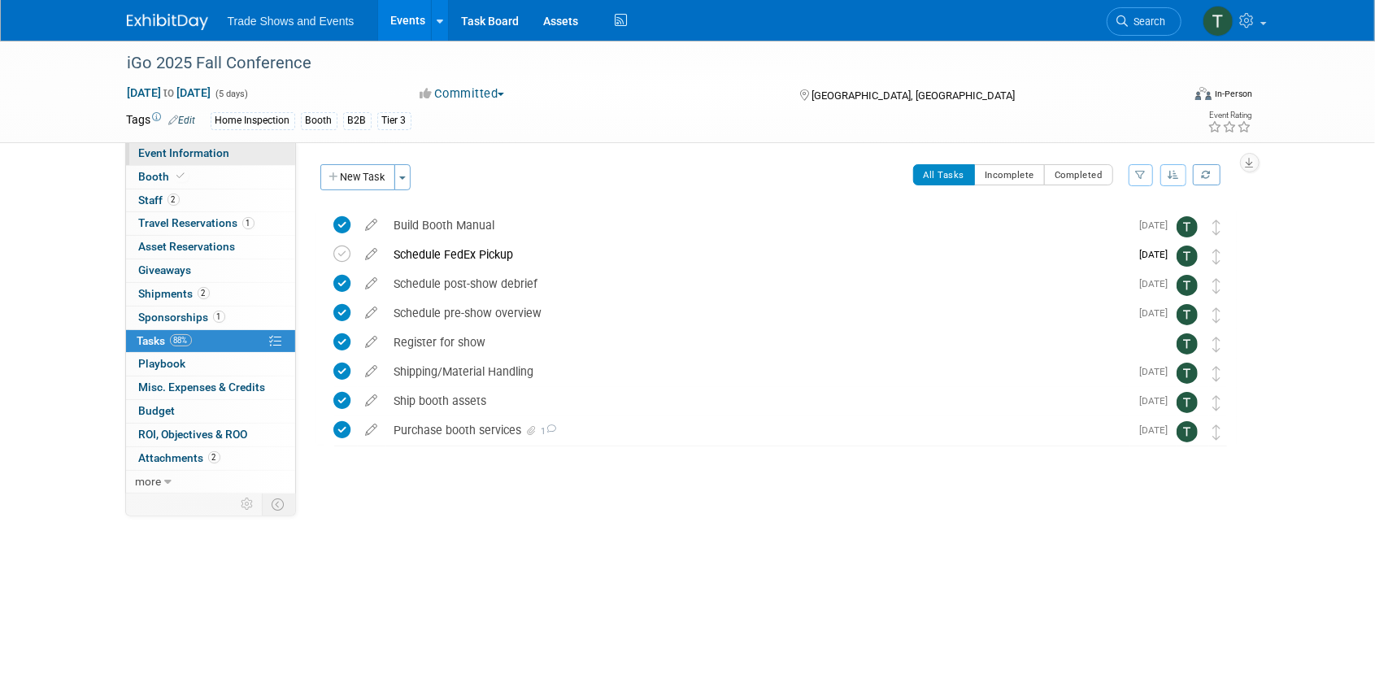
click at [189, 153] on span "Event Information" at bounding box center [184, 152] width 91 height 13
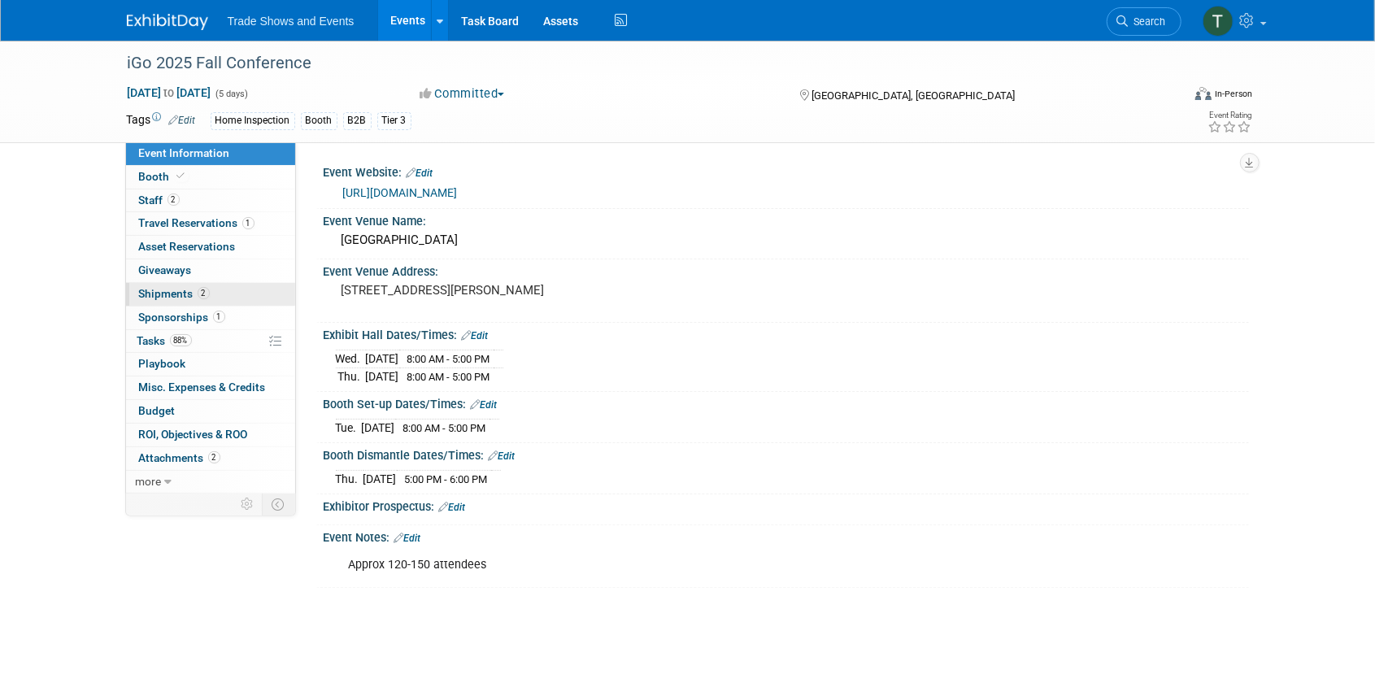
click at [163, 292] on span "Shipments 2" at bounding box center [174, 293] width 71 height 13
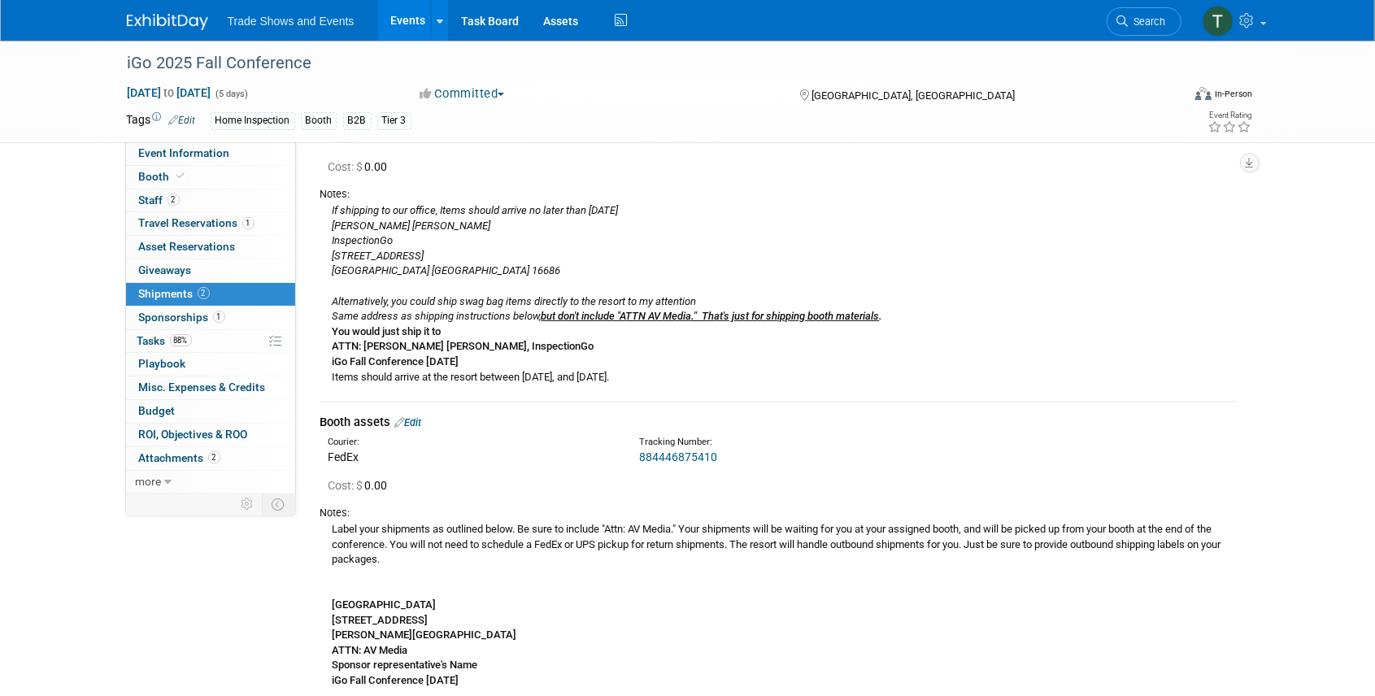
scroll to position [163, 0]
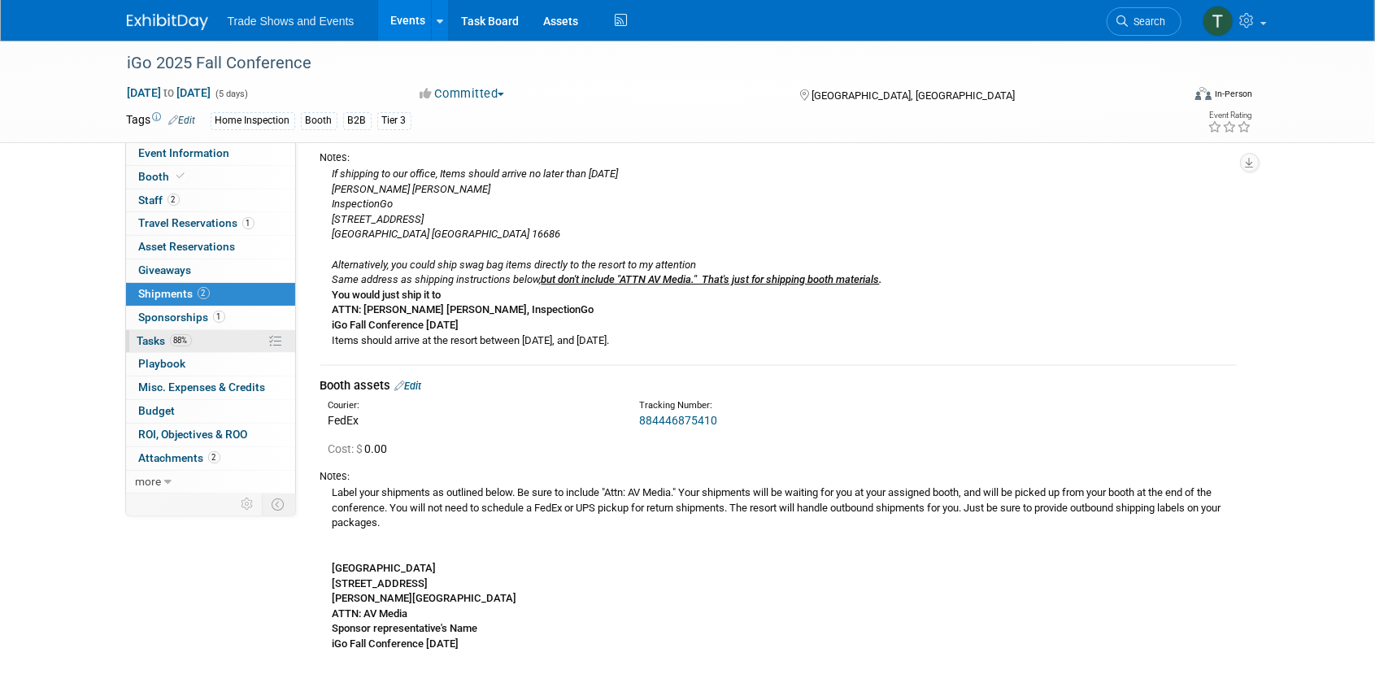
click at [156, 335] on span "Tasks 88%" at bounding box center [164, 340] width 54 height 13
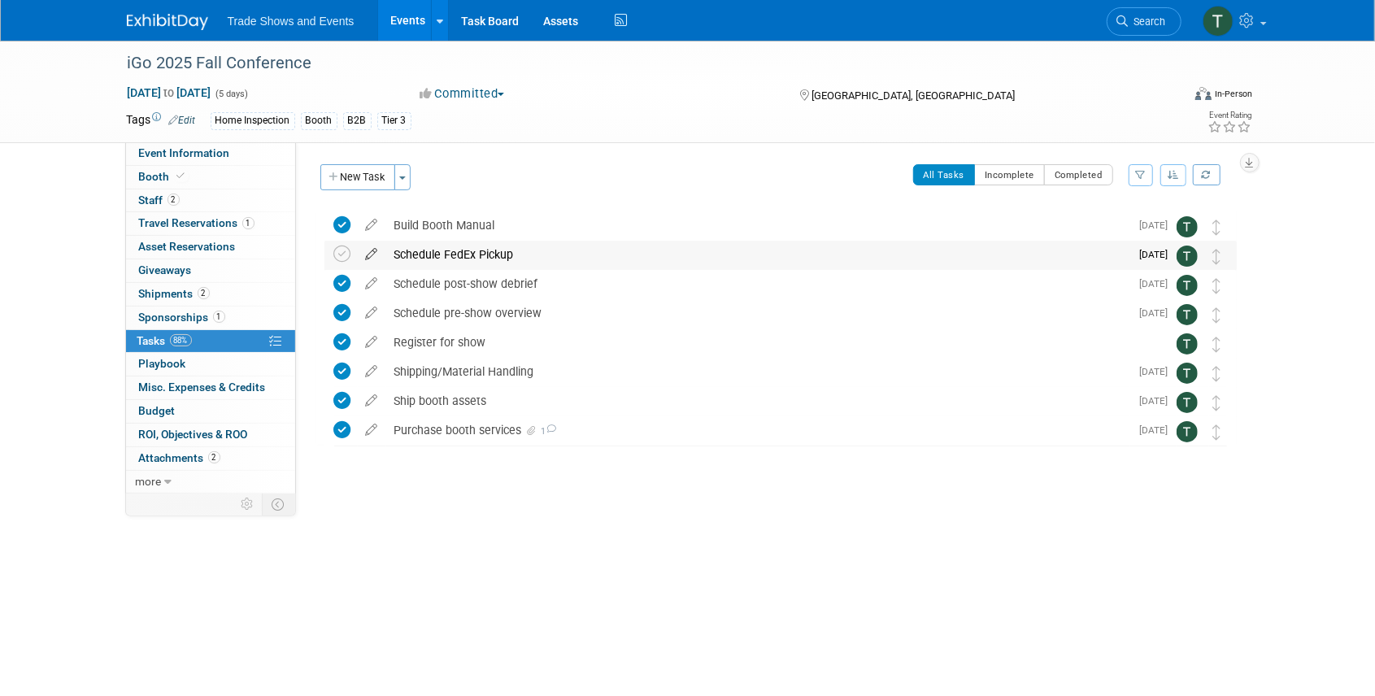
click at [369, 254] on icon at bounding box center [372, 251] width 28 height 20
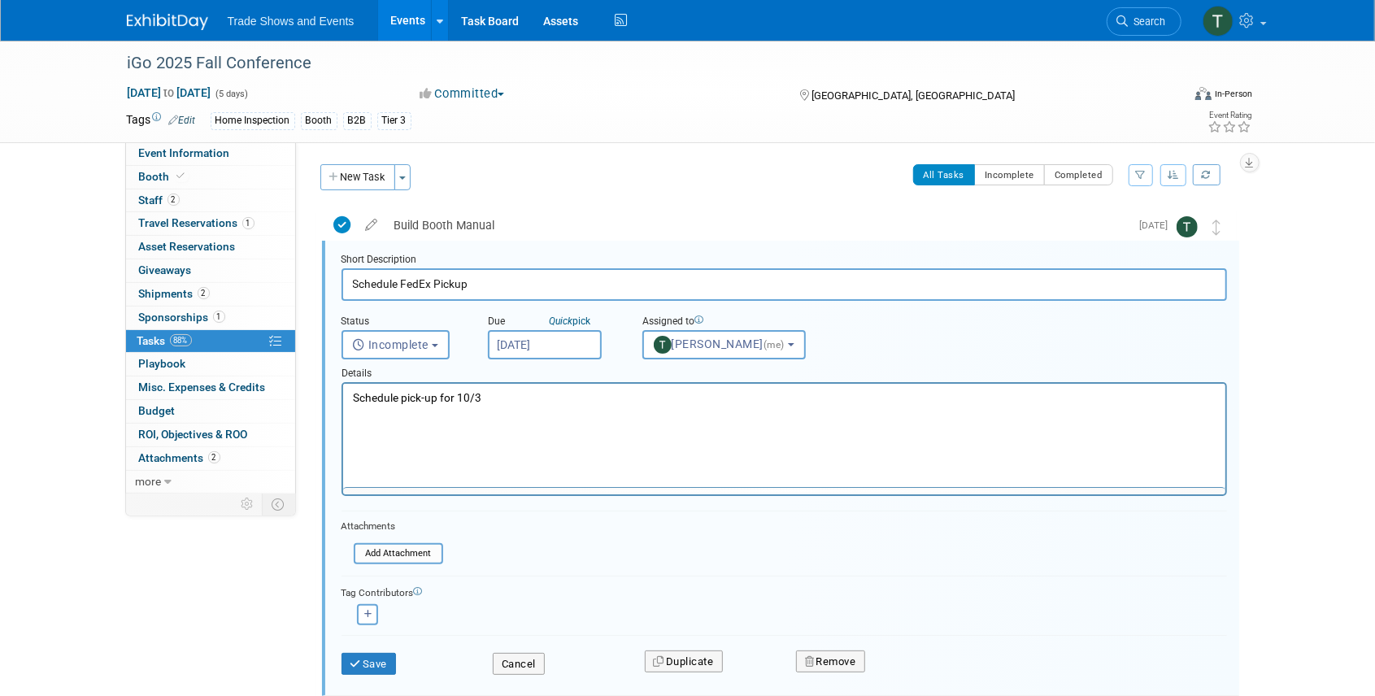
scroll to position [2, 0]
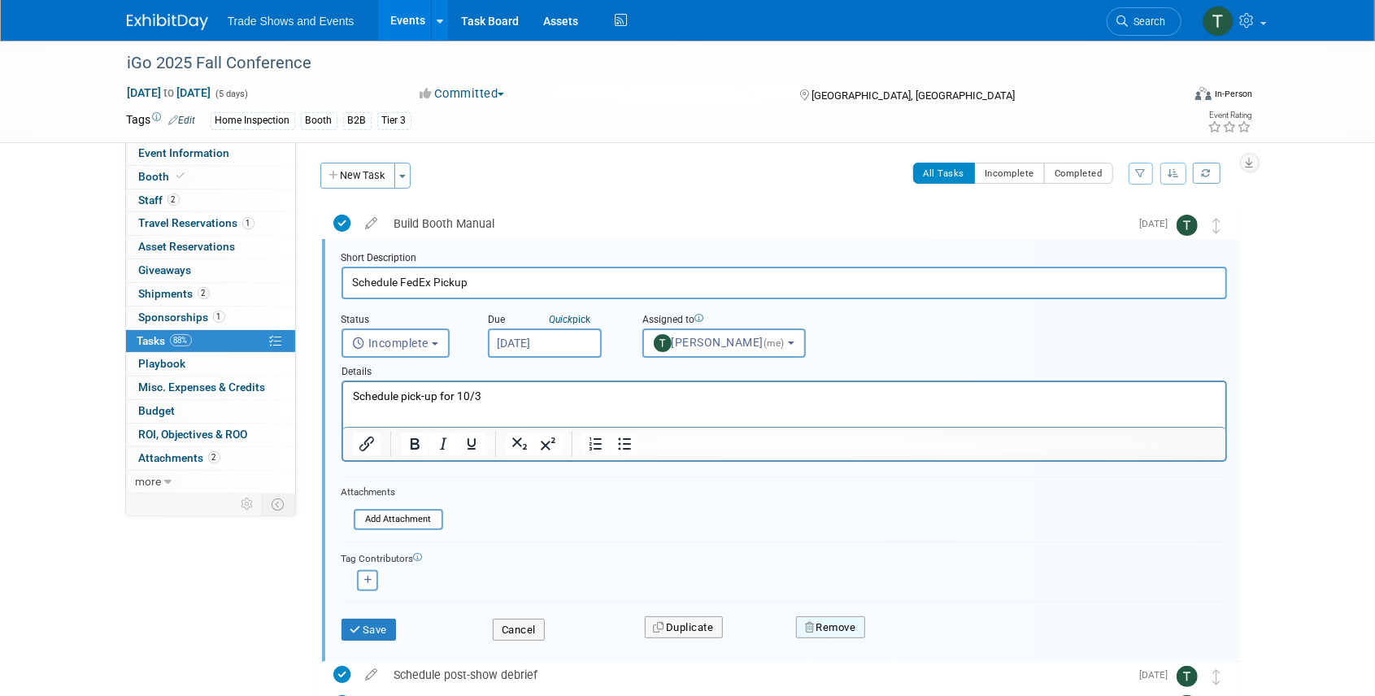
click at [820, 623] on button "Remove" at bounding box center [830, 627] width 69 height 23
click at [901, 636] on link "Yes" at bounding box center [921, 641] width 47 height 26
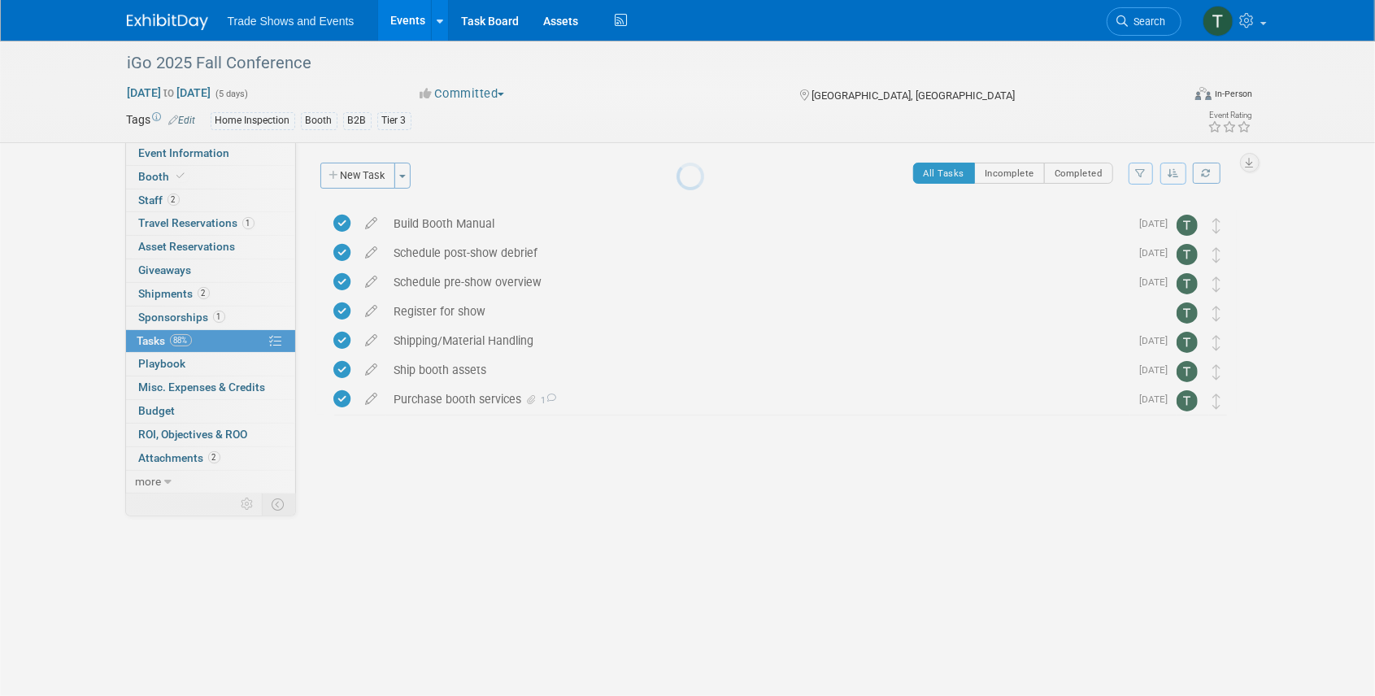
scroll to position [0, 0]
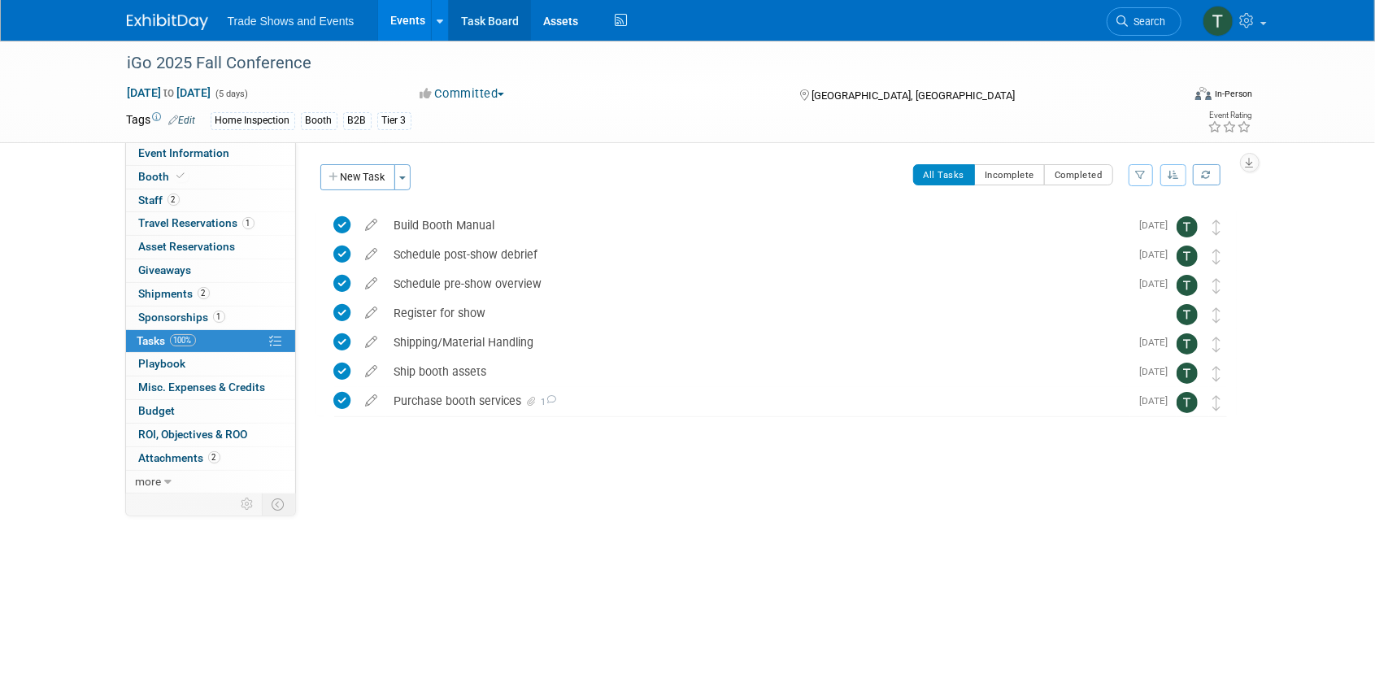
click at [480, 22] on link "Task Board" at bounding box center [490, 20] width 82 height 41
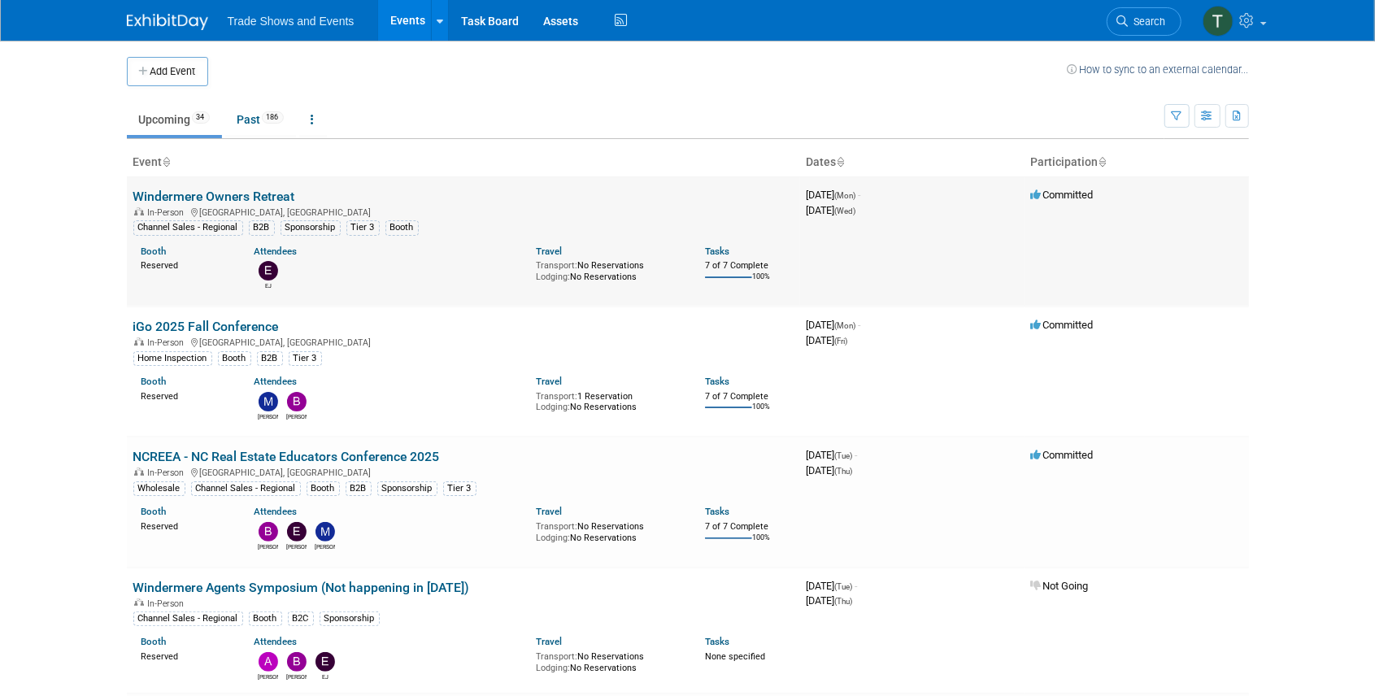
click at [213, 197] on link "Windermere Owners Retreat" at bounding box center [214, 196] width 162 height 15
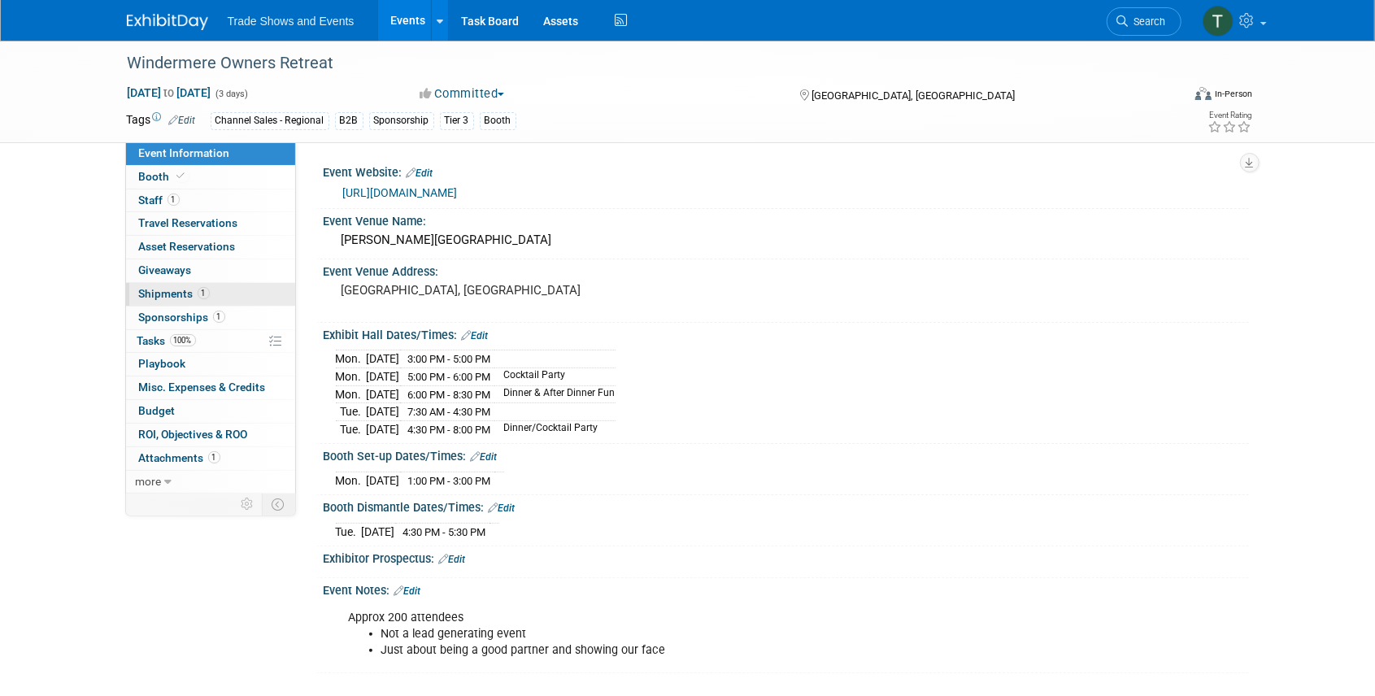
click at [177, 288] on span "Shipments 1" at bounding box center [174, 293] width 71 height 13
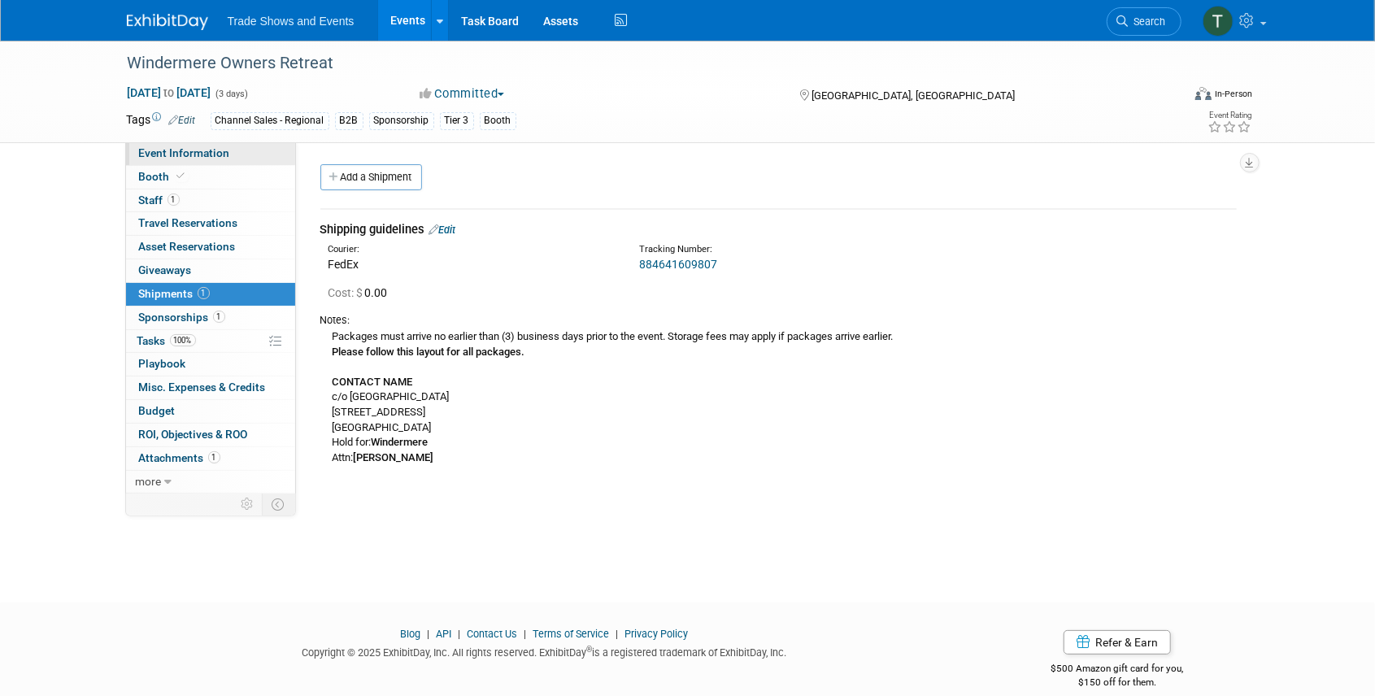
click at [198, 156] on span "Event Information" at bounding box center [184, 152] width 91 height 13
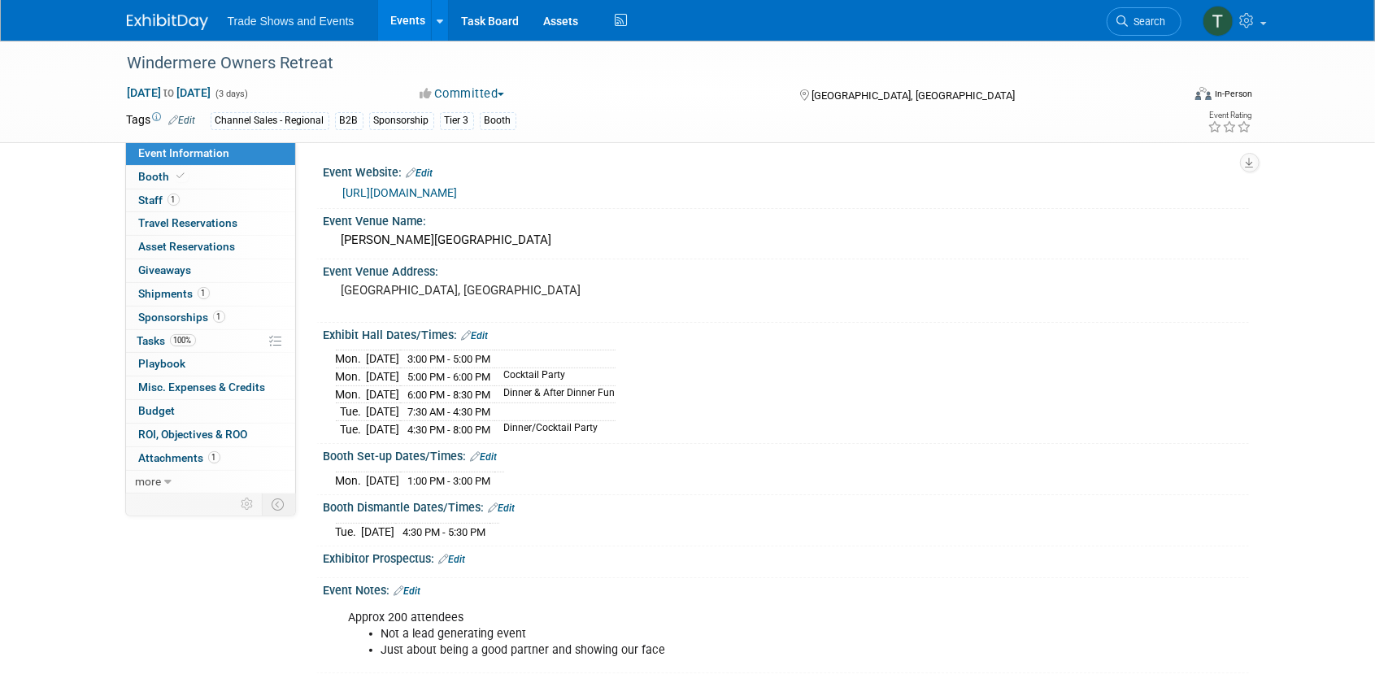
click at [444, 192] on link "https://windermere.regfox.com/2025-owners-retreat-partners-only" at bounding box center [400, 192] width 115 height 13
click at [151, 336] on span "Tasks 100%" at bounding box center [166, 340] width 59 height 13
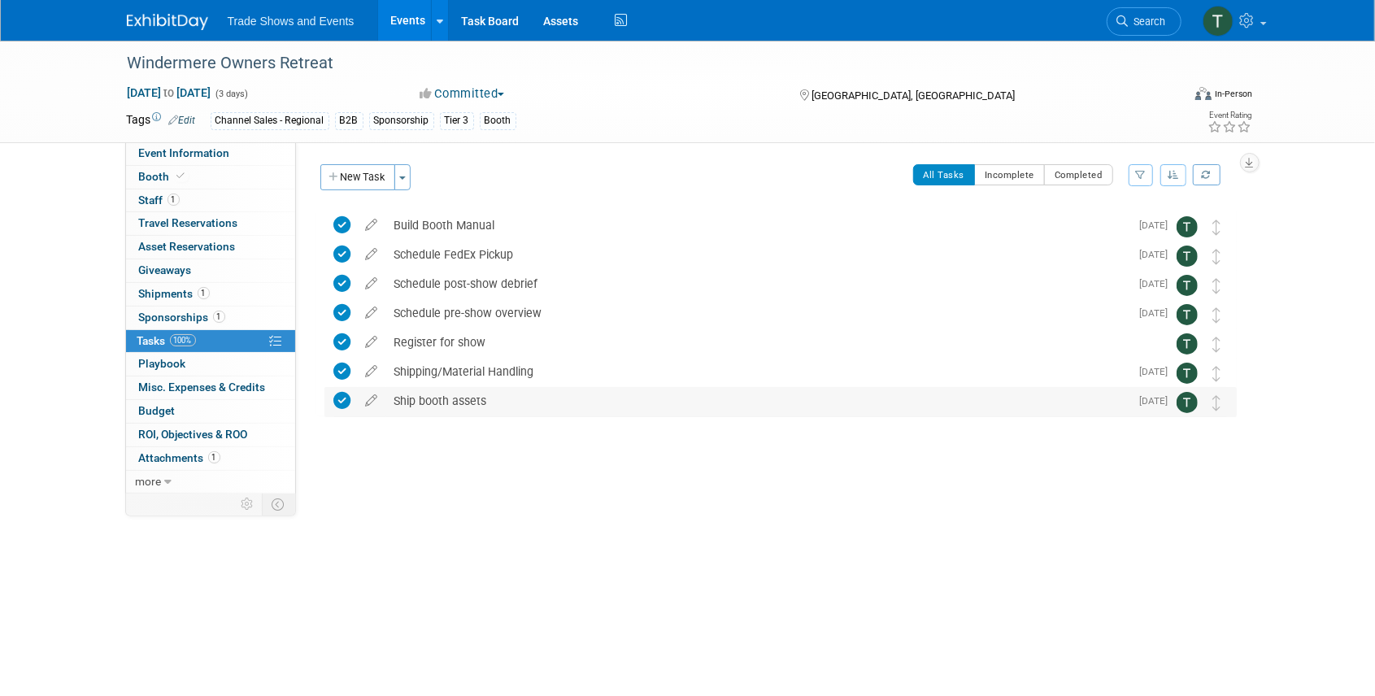
click at [446, 404] on div "Ship booth assets" at bounding box center [758, 401] width 744 height 28
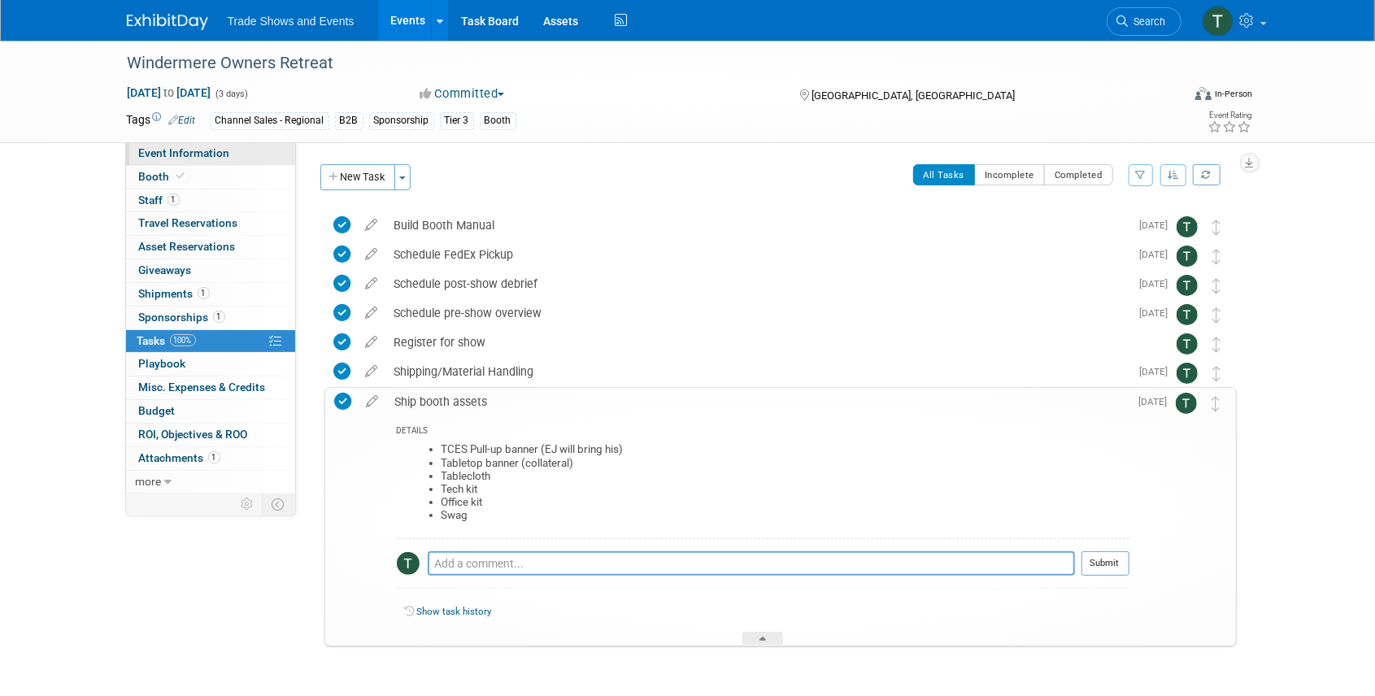
click at [197, 148] on span "Event Information" at bounding box center [184, 152] width 91 height 13
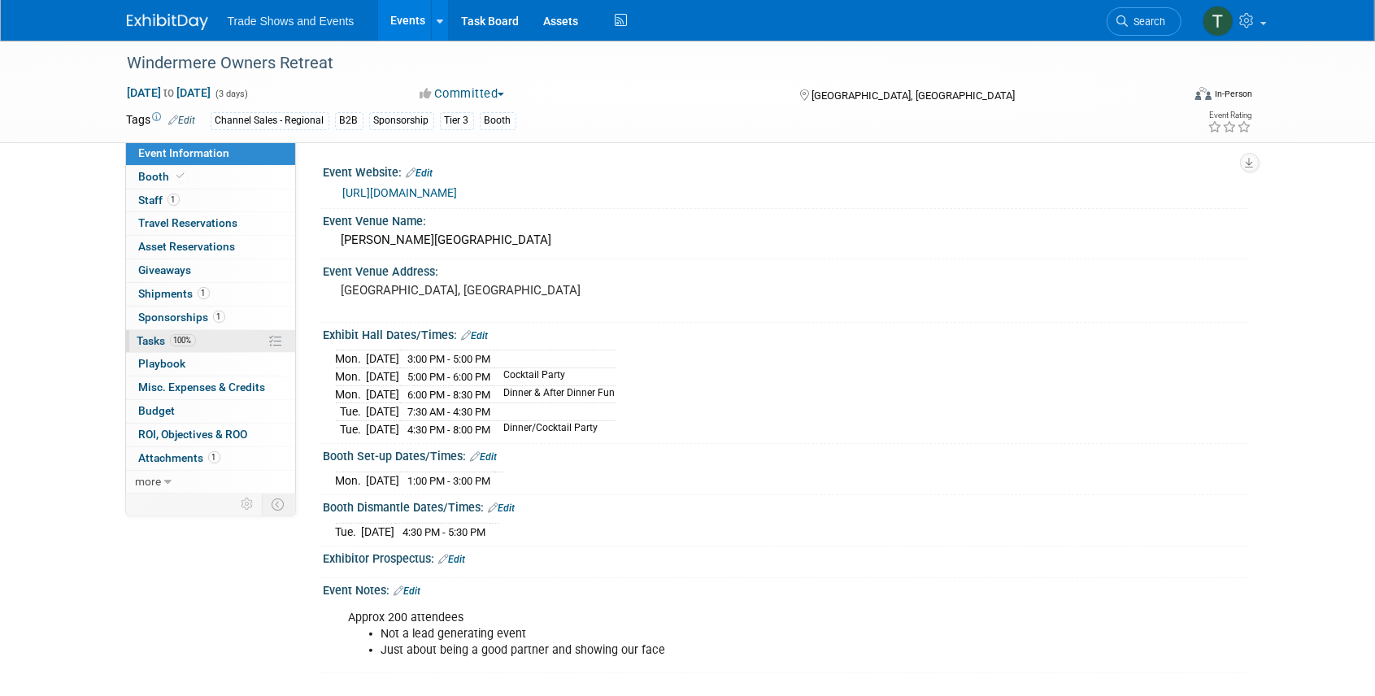
click at [151, 336] on span "Tasks 100%" at bounding box center [166, 340] width 59 height 13
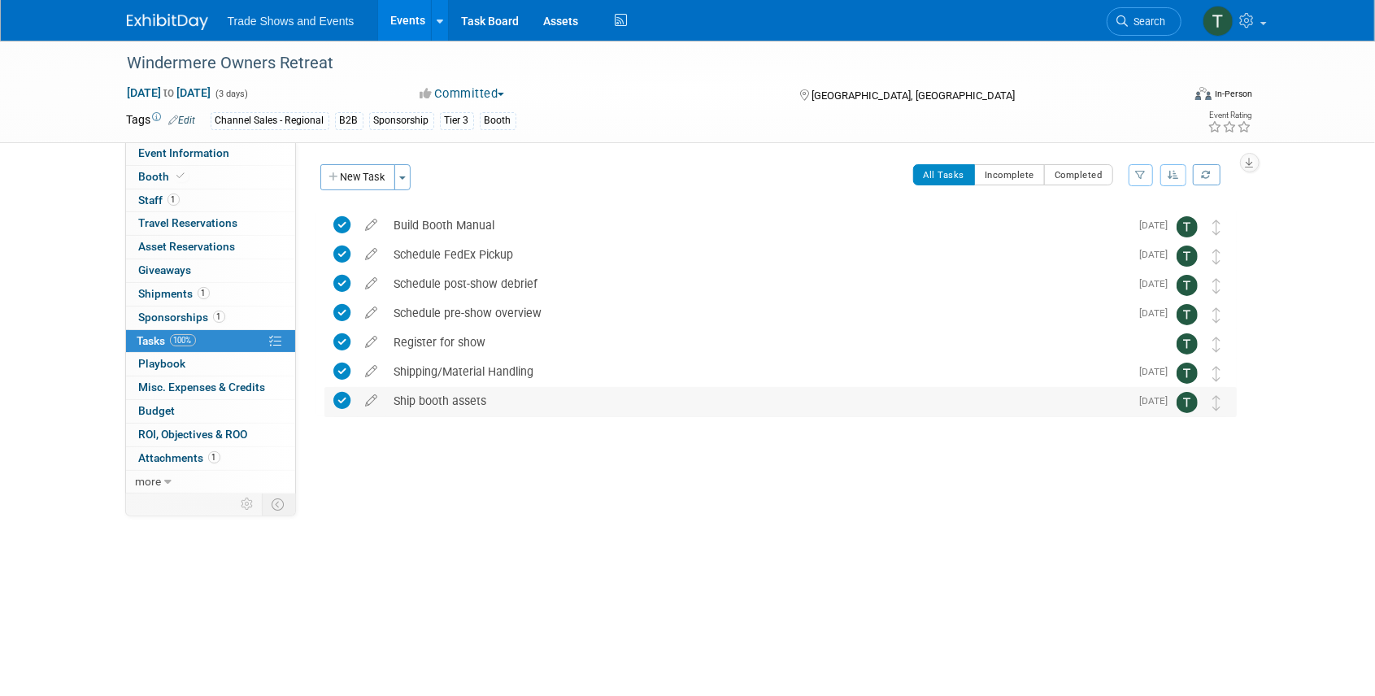
click at [434, 398] on div "Ship booth assets" at bounding box center [758, 401] width 744 height 28
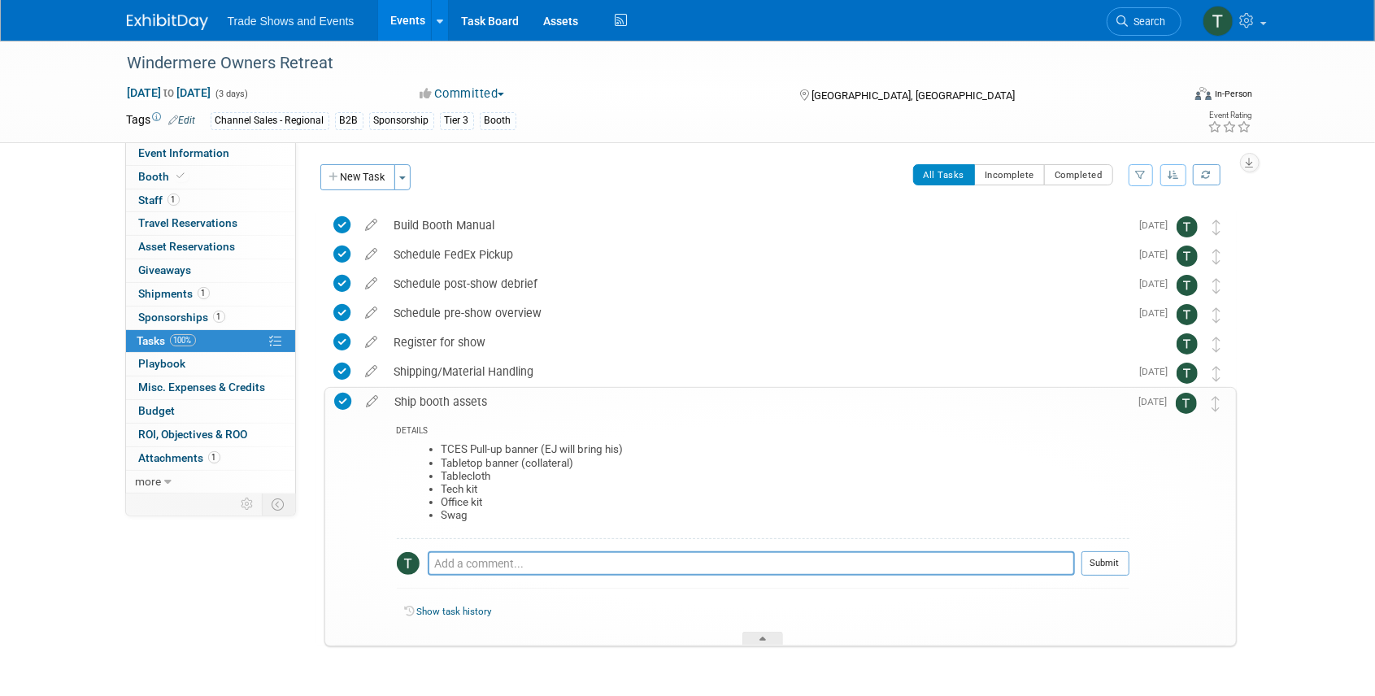
click at [371, 399] on icon at bounding box center [373, 398] width 28 height 20
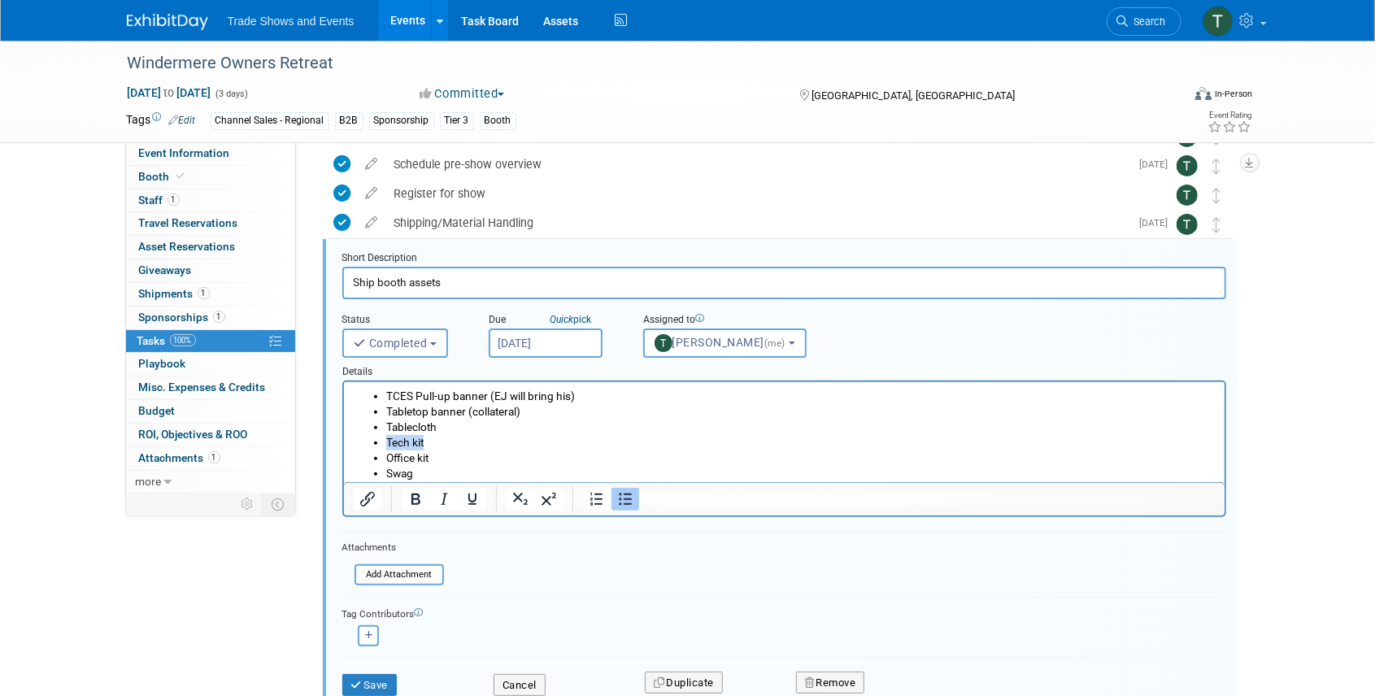
drag, startPoint x: 439, startPoint y: 445, endPoint x: 369, endPoint y: 445, distance: 69.9
click at [369, 445] on ul "TCES Pull-up banner (EJ will bring his) Tabletop banner (collateral) Tablecloth…" at bounding box center [784, 435] width 862 height 93
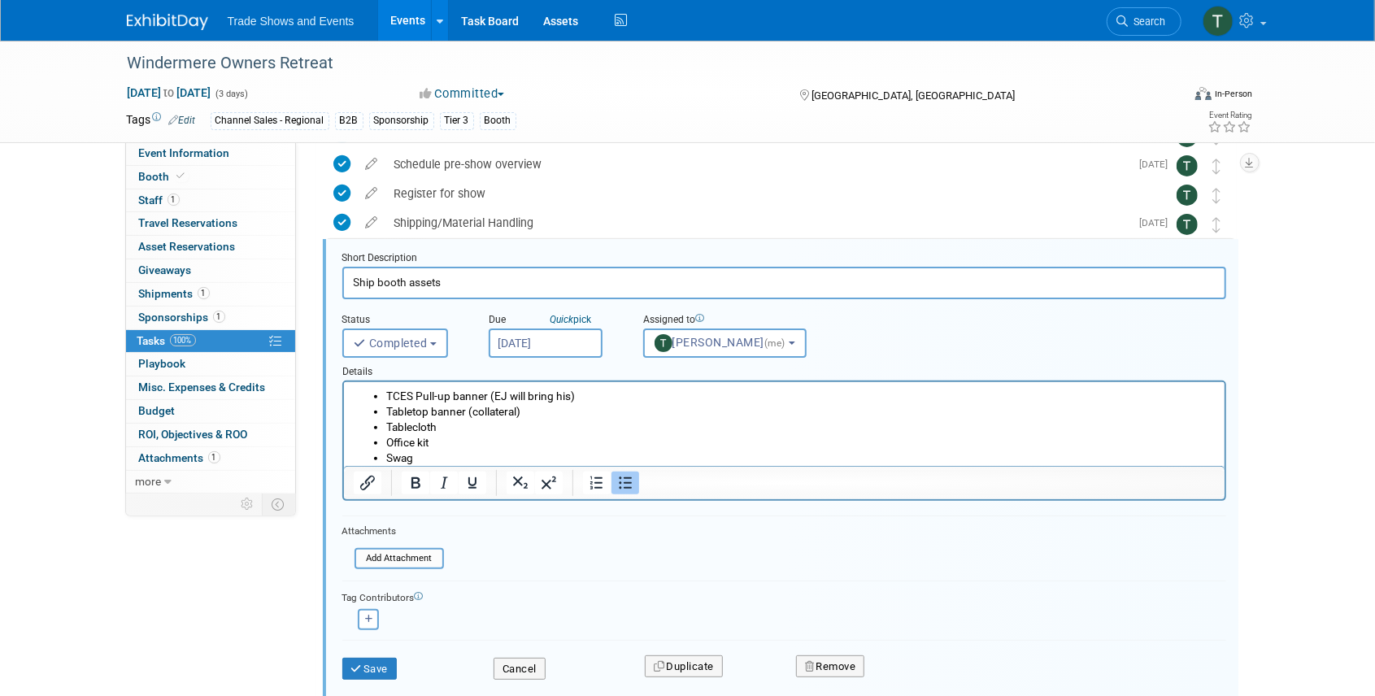
click at [395, 665] on button "Save" at bounding box center [369, 669] width 55 height 23
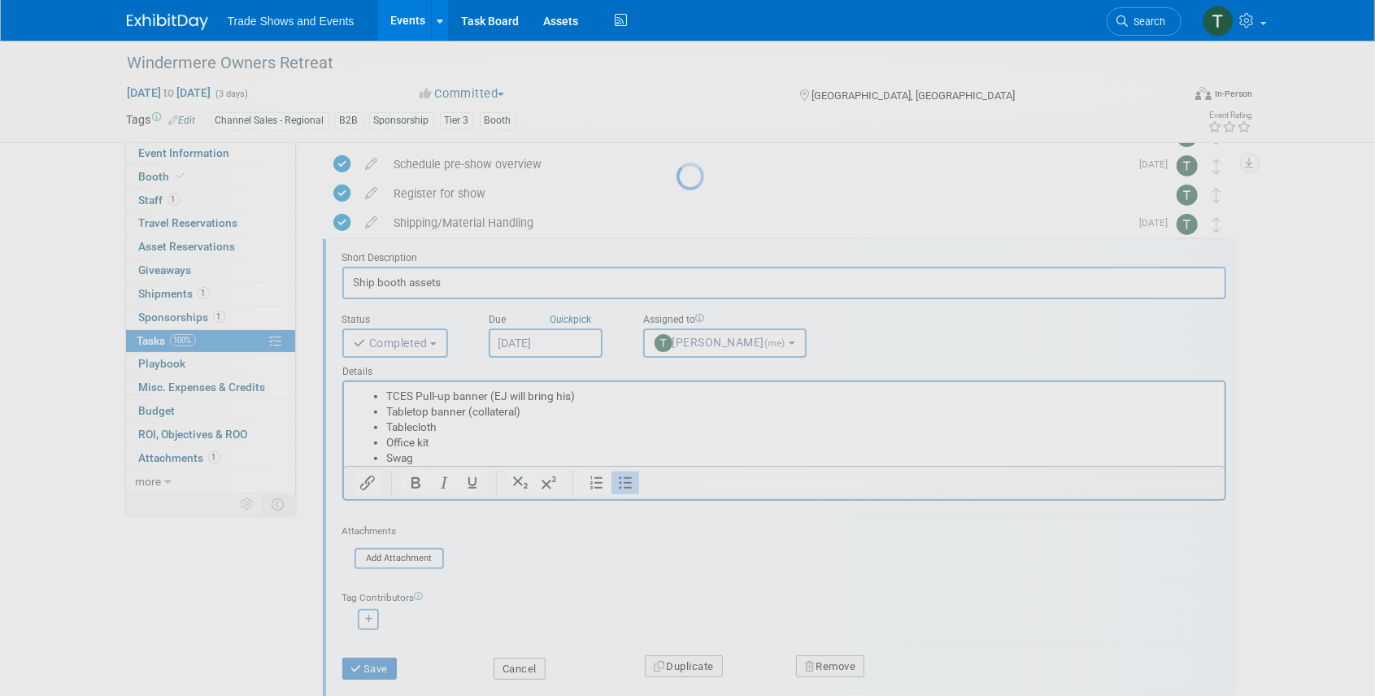
scroll to position [35, 0]
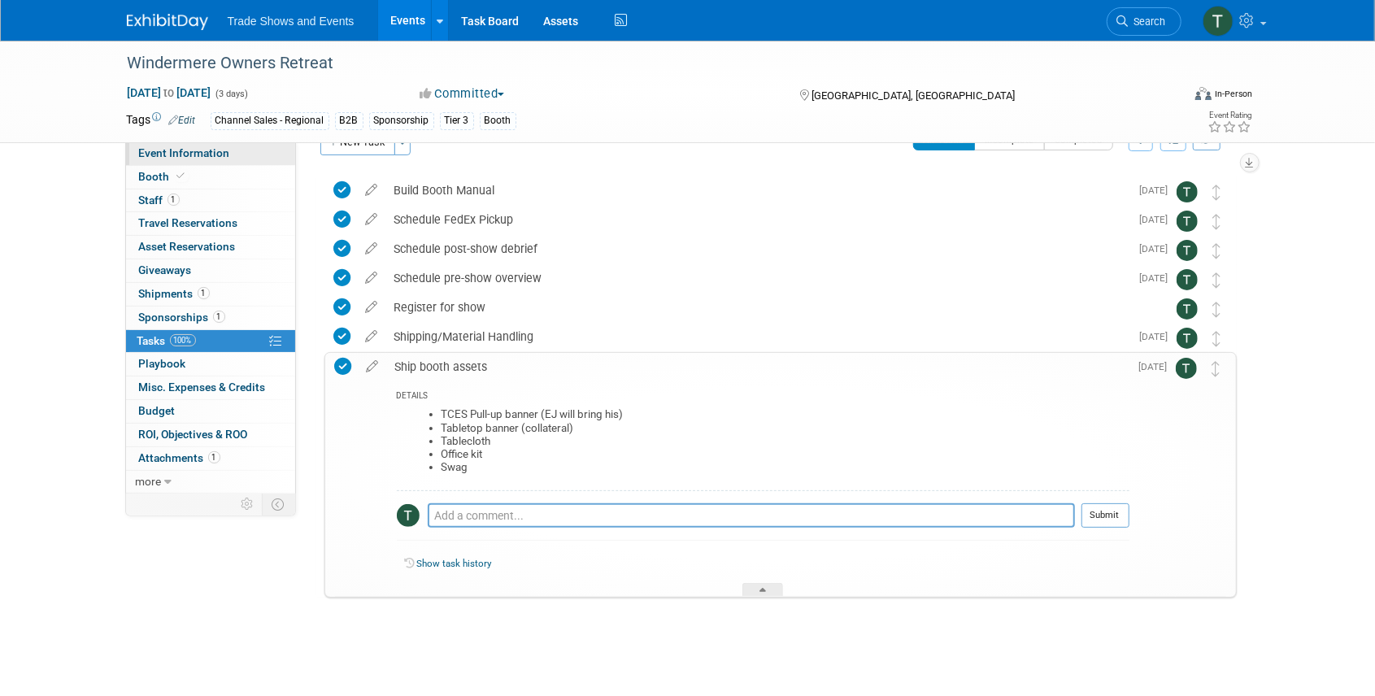
click at [171, 151] on span "Event Information" at bounding box center [184, 152] width 91 height 13
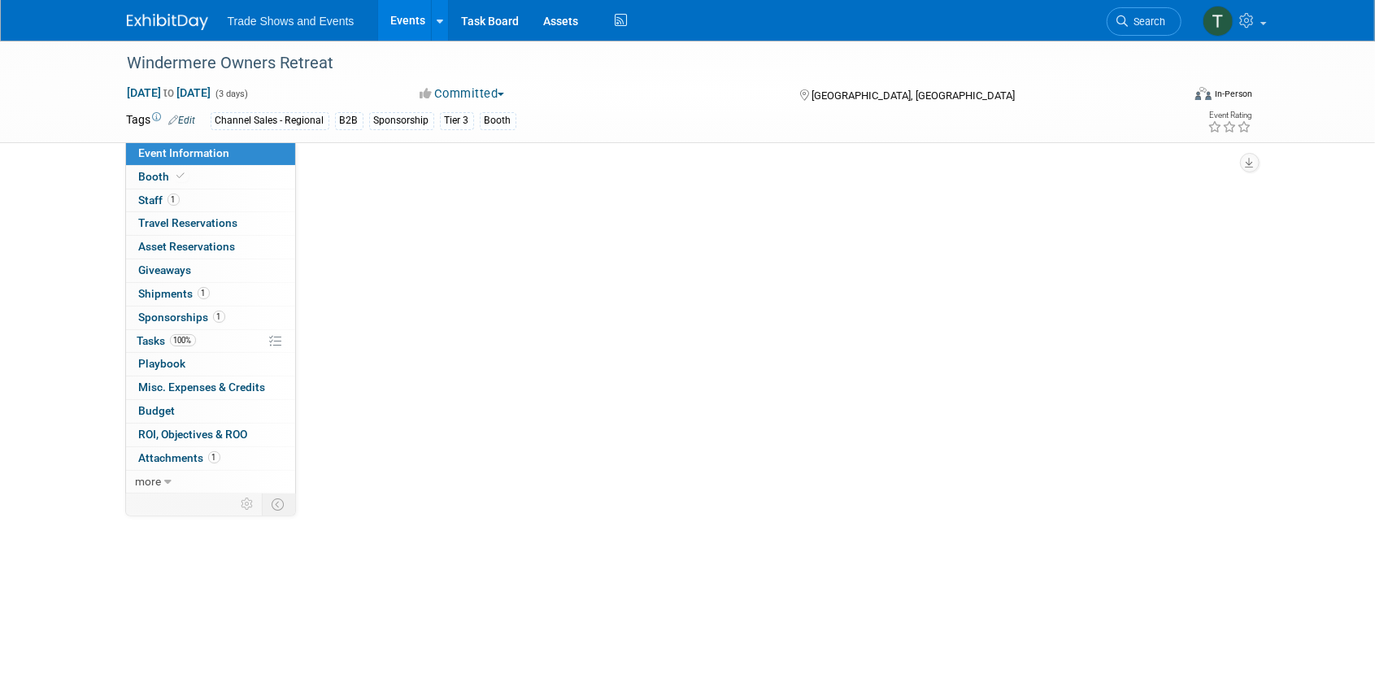
scroll to position [0, 0]
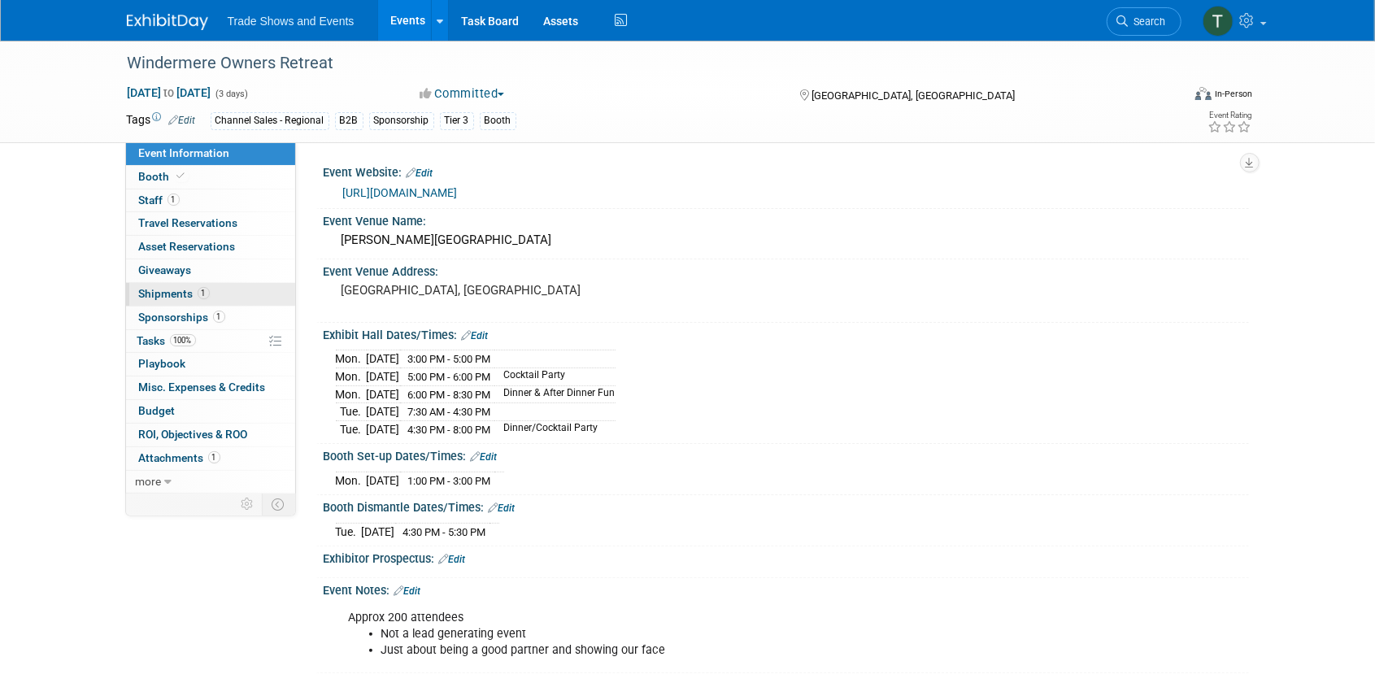
click at [162, 291] on span "Shipments 1" at bounding box center [174, 293] width 71 height 13
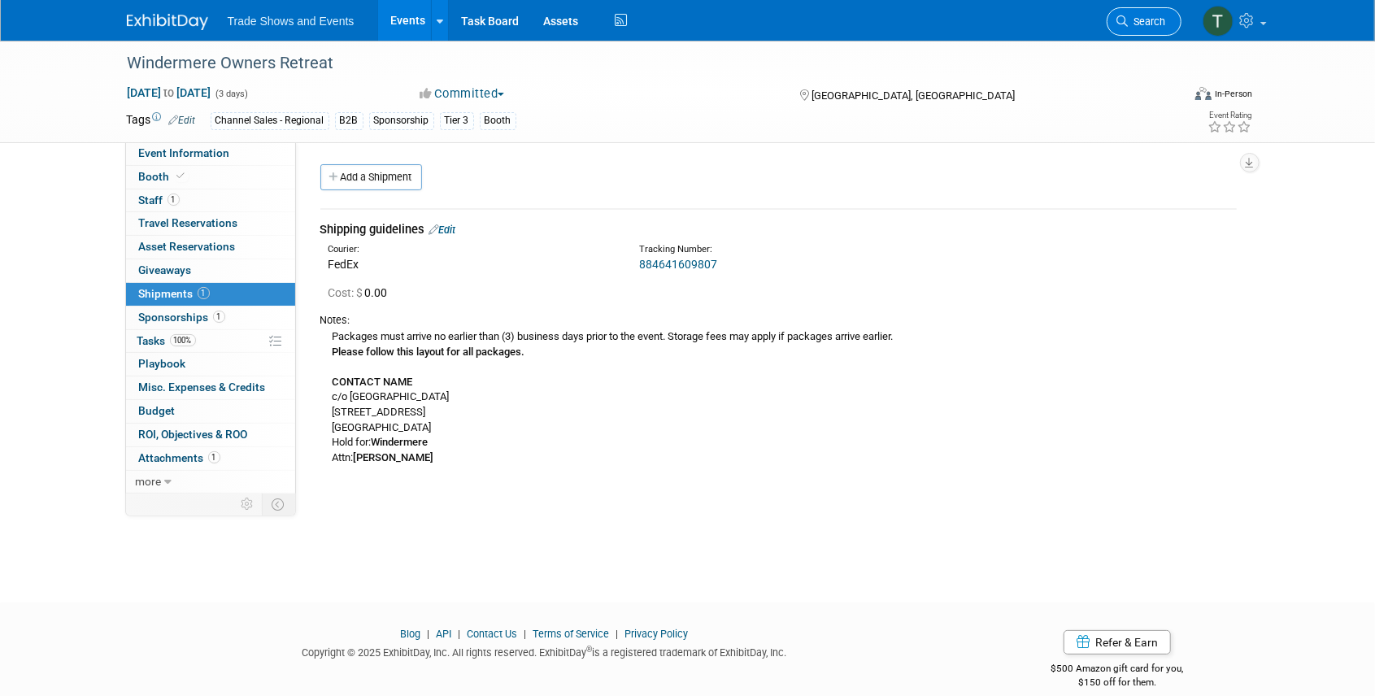
click at [1147, 19] on span "Search" at bounding box center [1147, 21] width 37 height 12
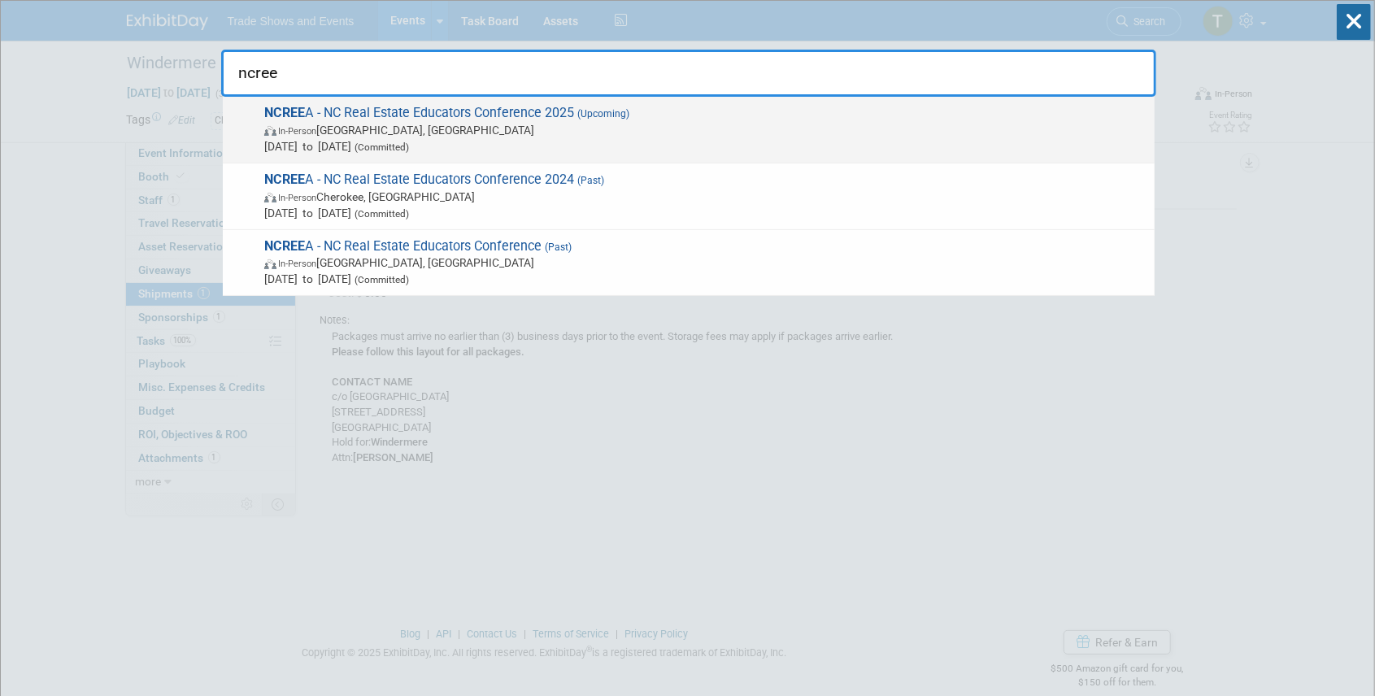
type input "ncree"
click at [464, 114] on span "NCREE A - NC Real Estate Educators Conference 2025 (Upcoming) In-Person South B…" at bounding box center [702, 130] width 887 height 50
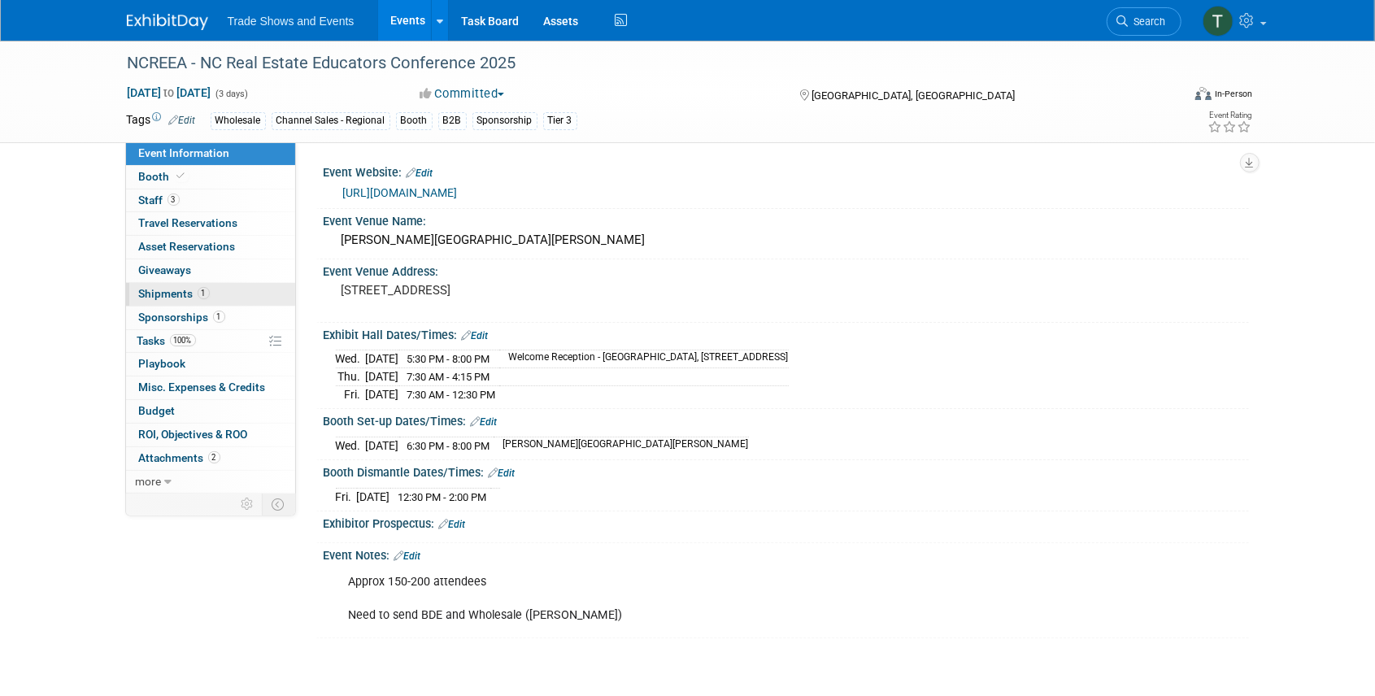
click at [169, 291] on span "Shipments 1" at bounding box center [174, 293] width 71 height 13
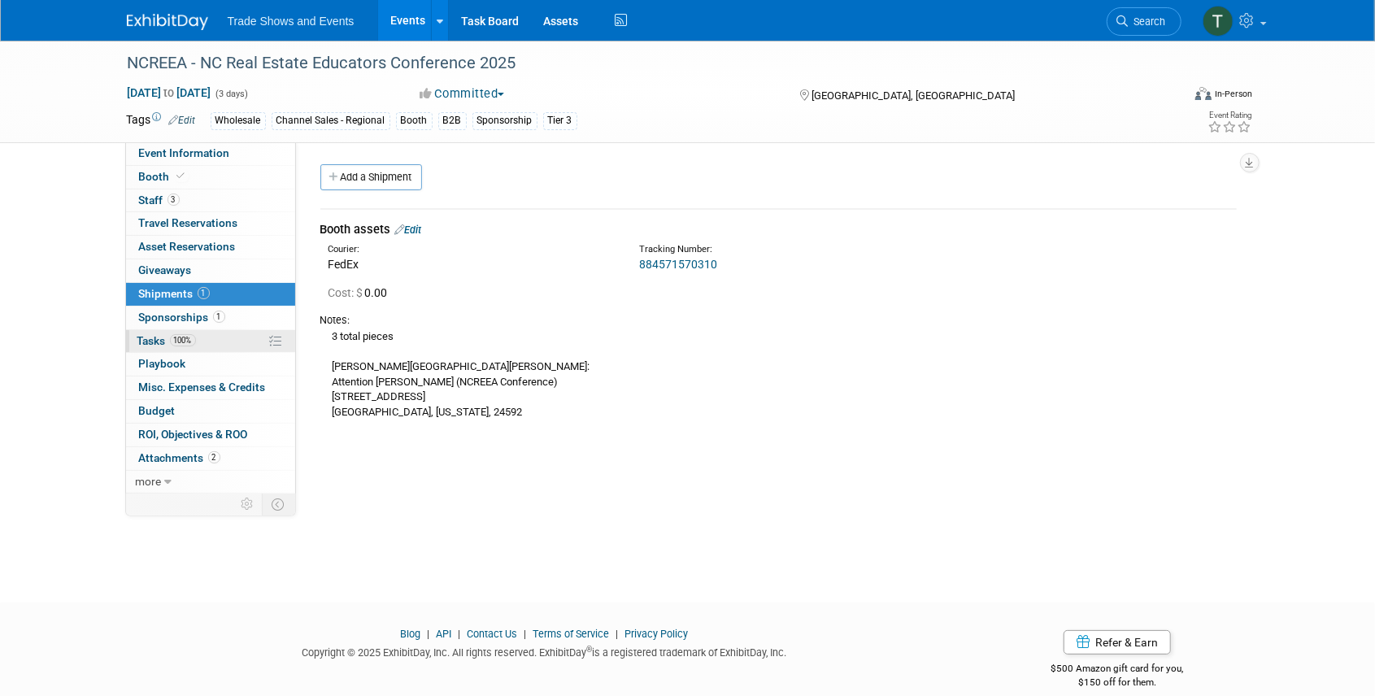
click at [149, 340] on span "Tasks 100%" at bounding box center [166, 340] width 59 height 13
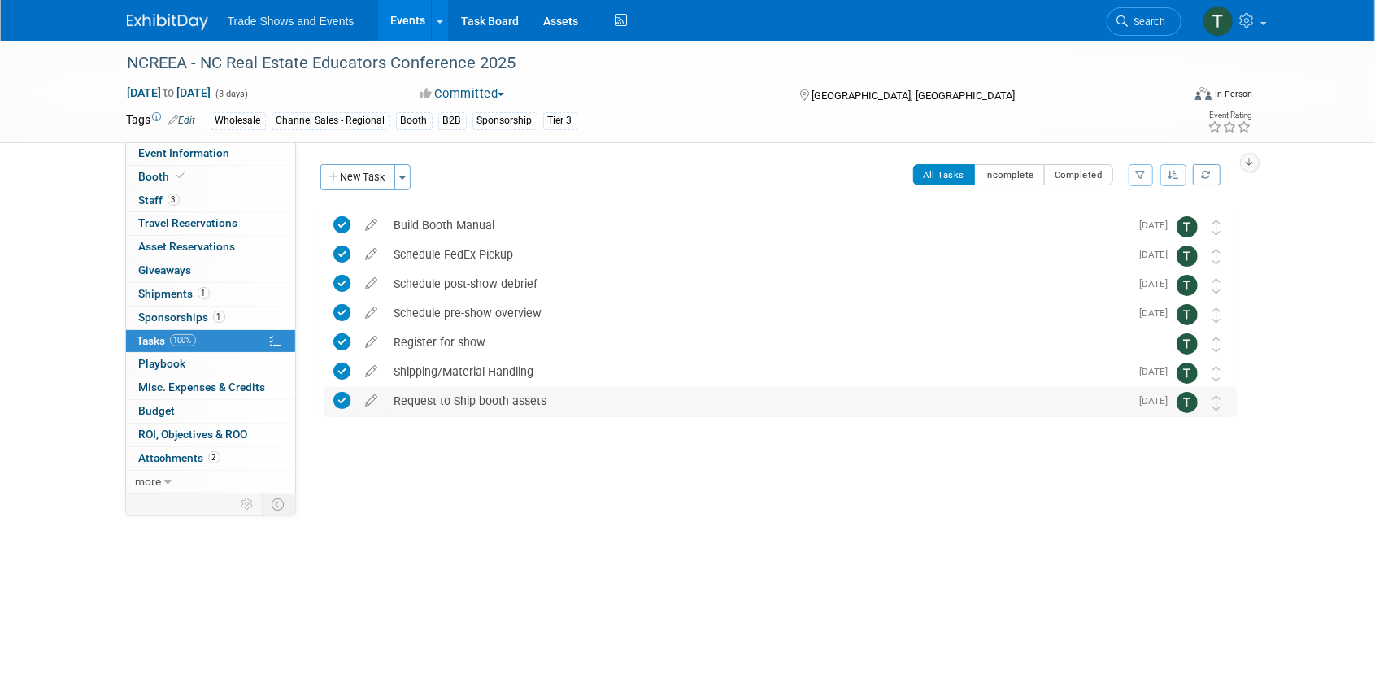
click at [468, 405] on div "Request to Ship booth assets" at bounding box center [758, 401] width 744 height 28
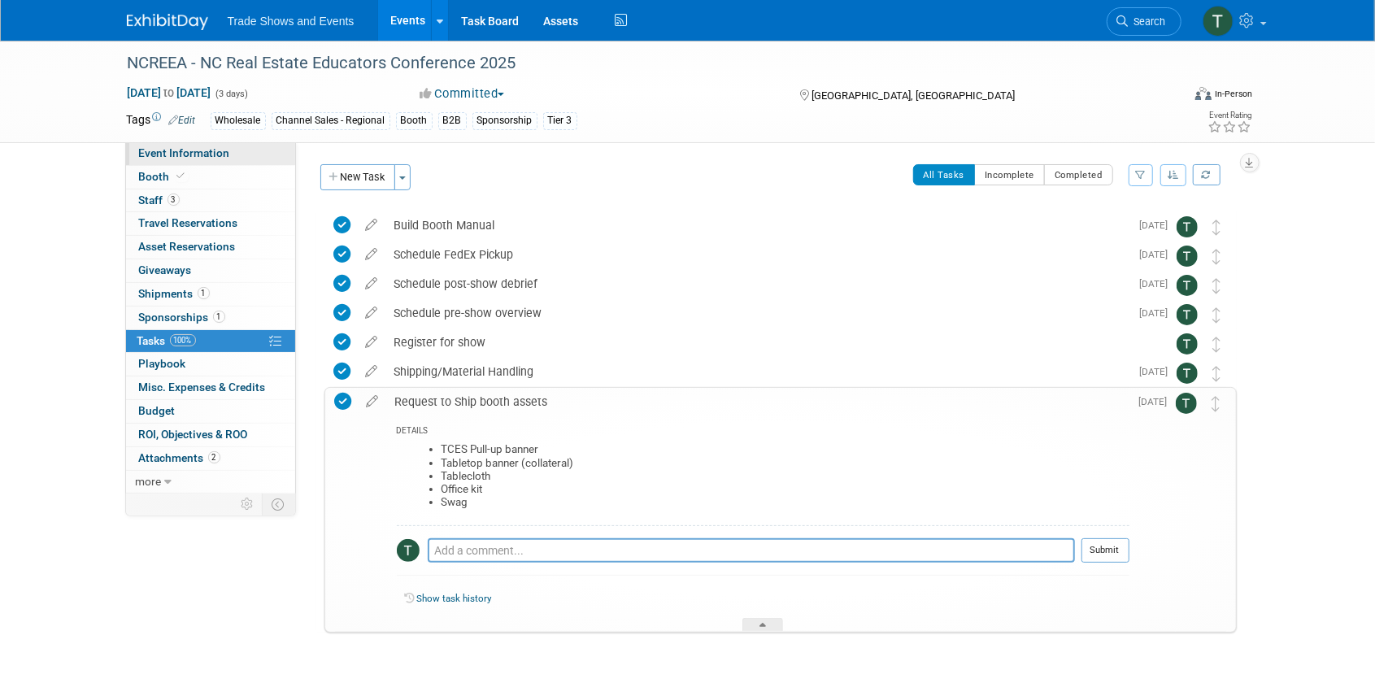
click at [183, 155] on span "Event Information" at bounding box center [184, 152] width 91 height 13
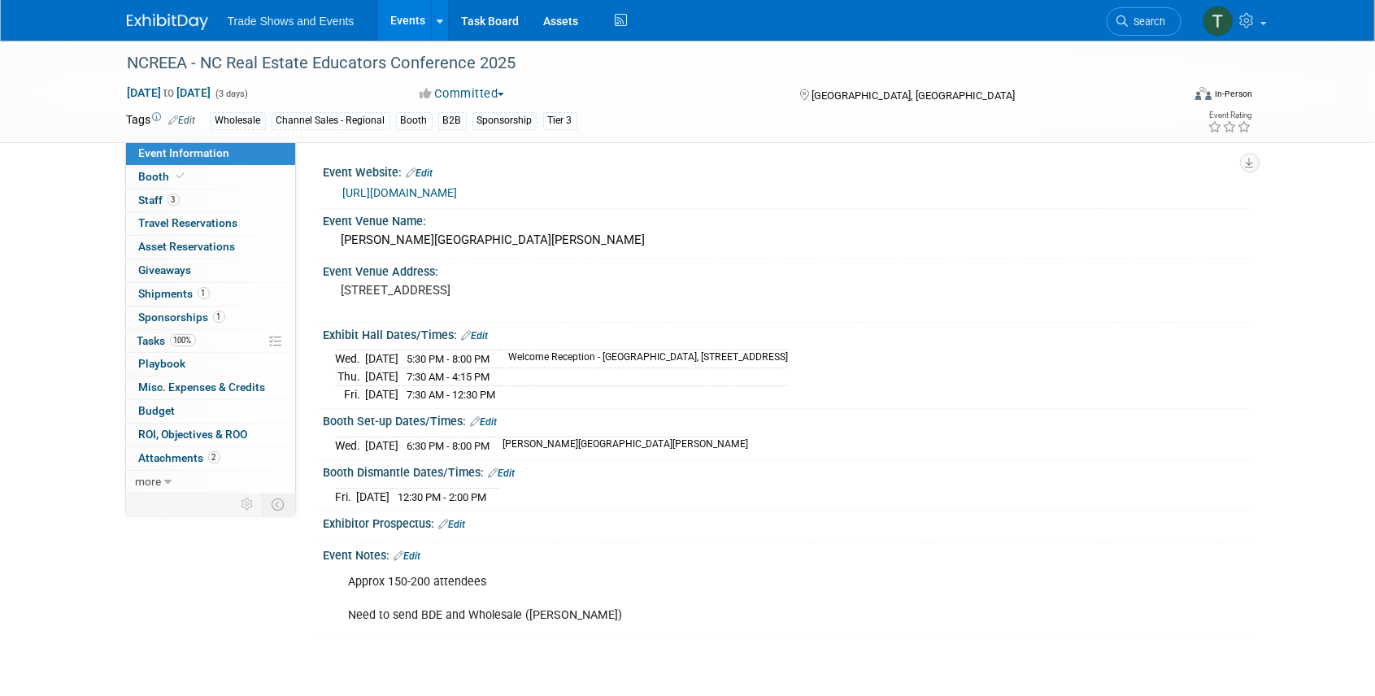
click at [412, 15] on link "Events" at bounding box center [407, 20] width 59 height 41
